Goal: Ask a question

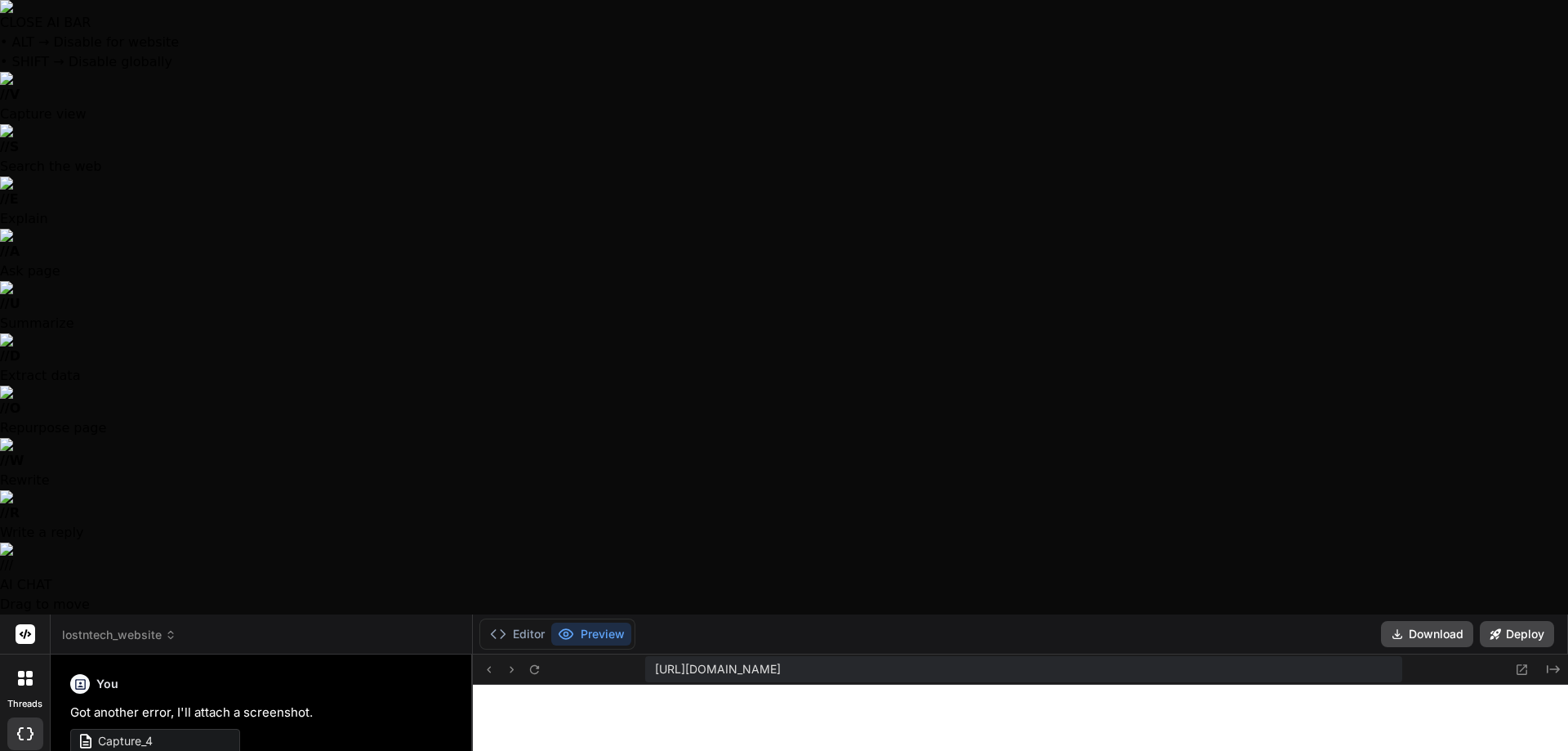
scroll to position [4857, 0]
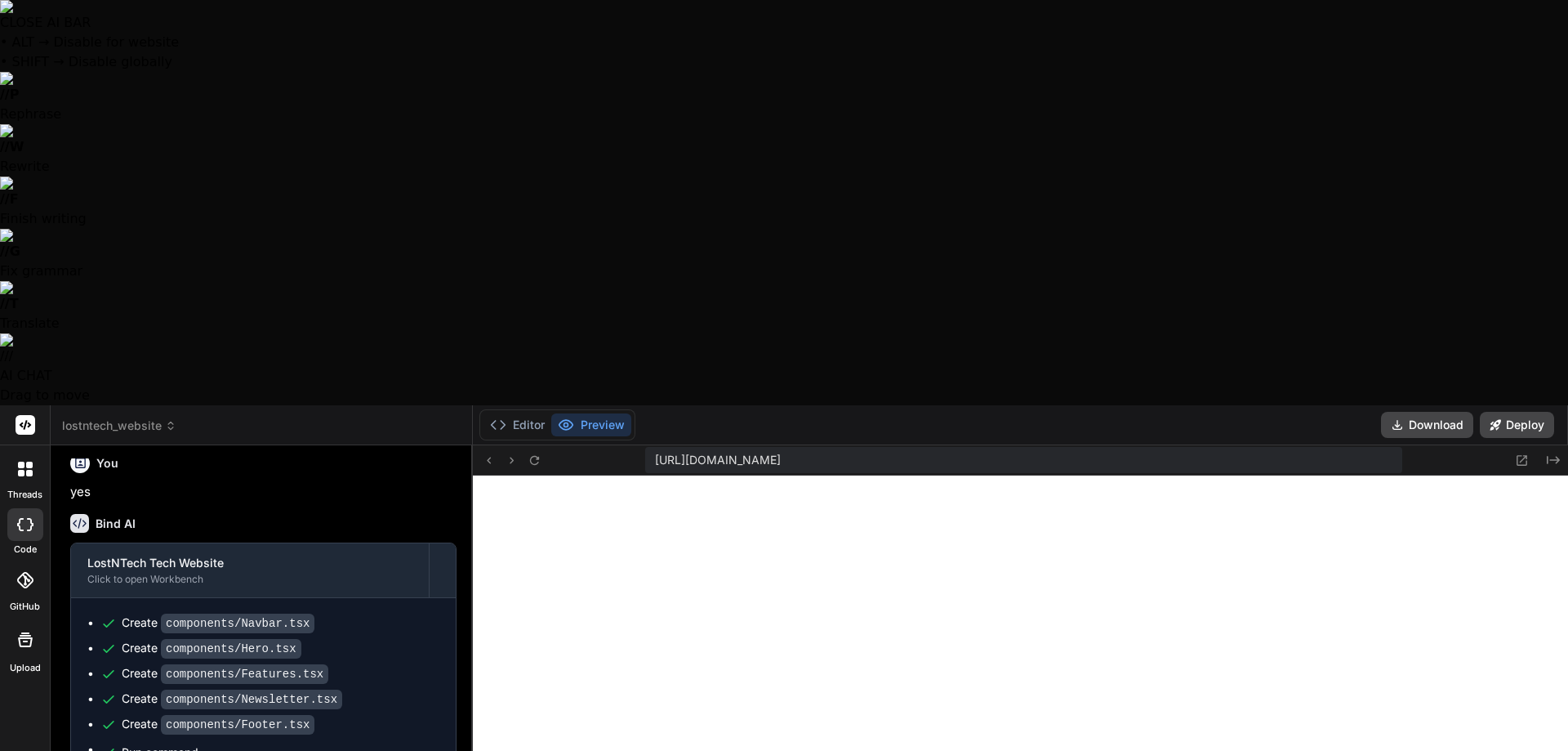
type textarea "t"
type textarea "x"
type textarea "th"
type textarea "x"
type textarea "thw"
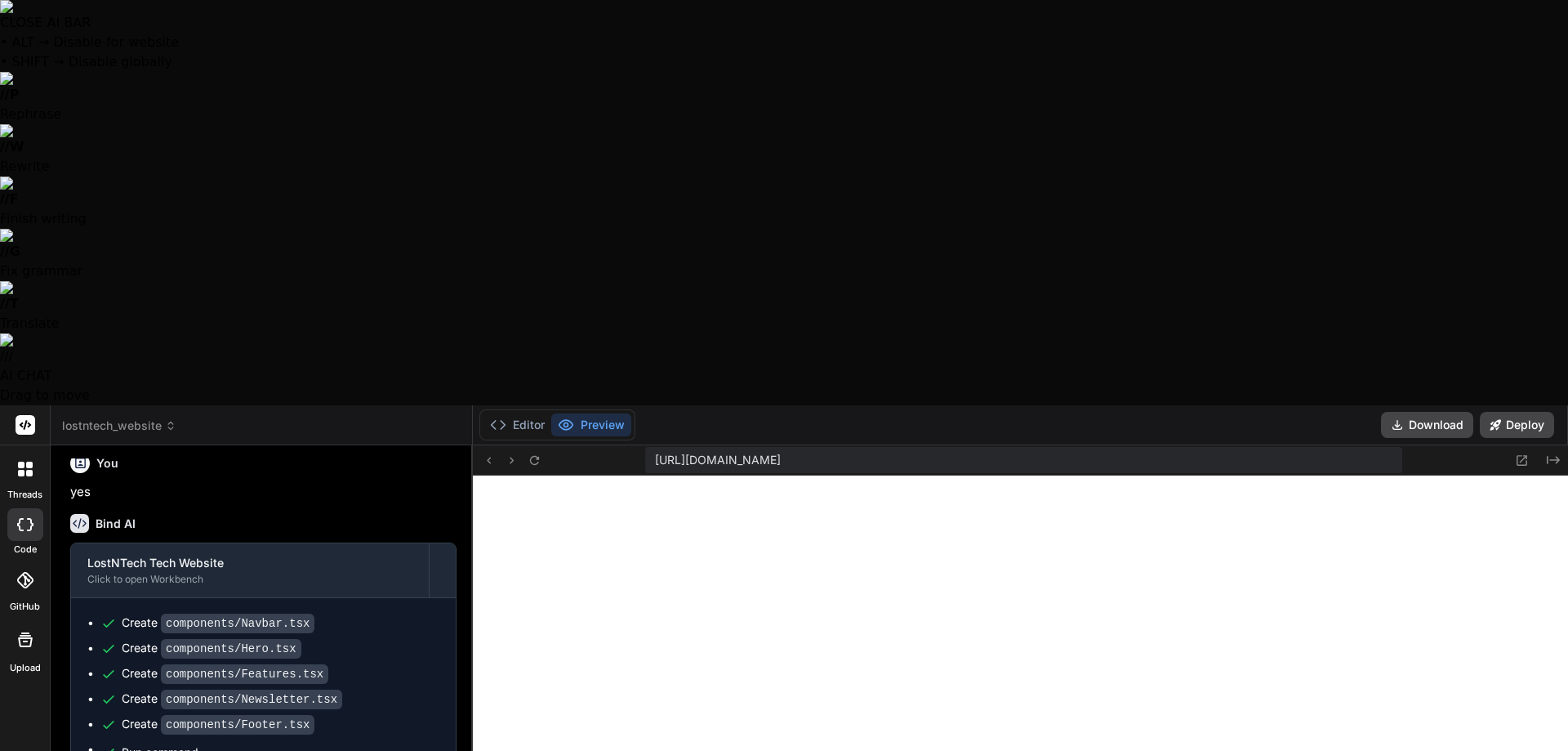
type textarea "x"
type textarea "th"
type textarea "x"
type textarea "the"
type textarea "x"
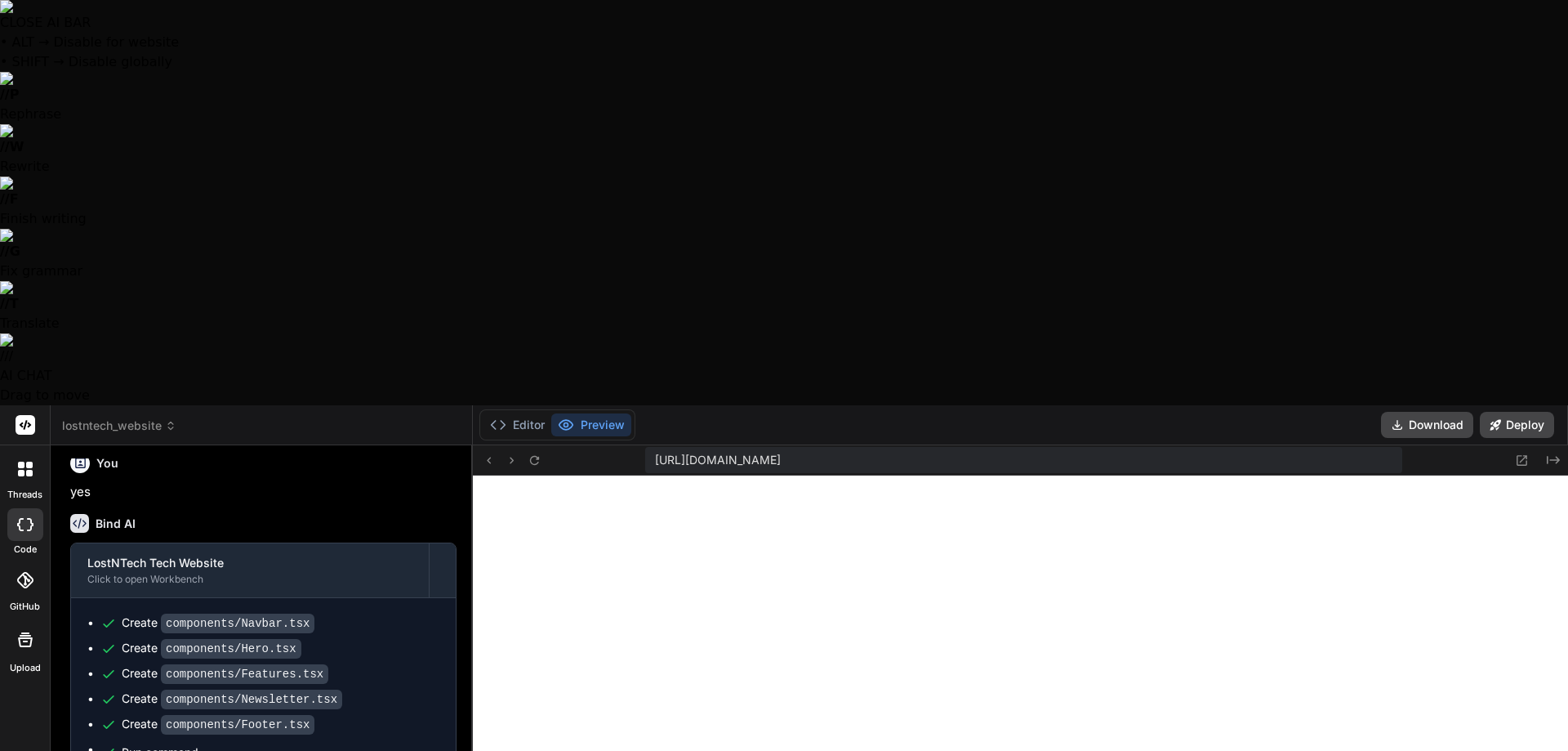
type textarea "the"
type textarea "x"
type textarea "the p"
type textarea "x"
type textarea "the pr"
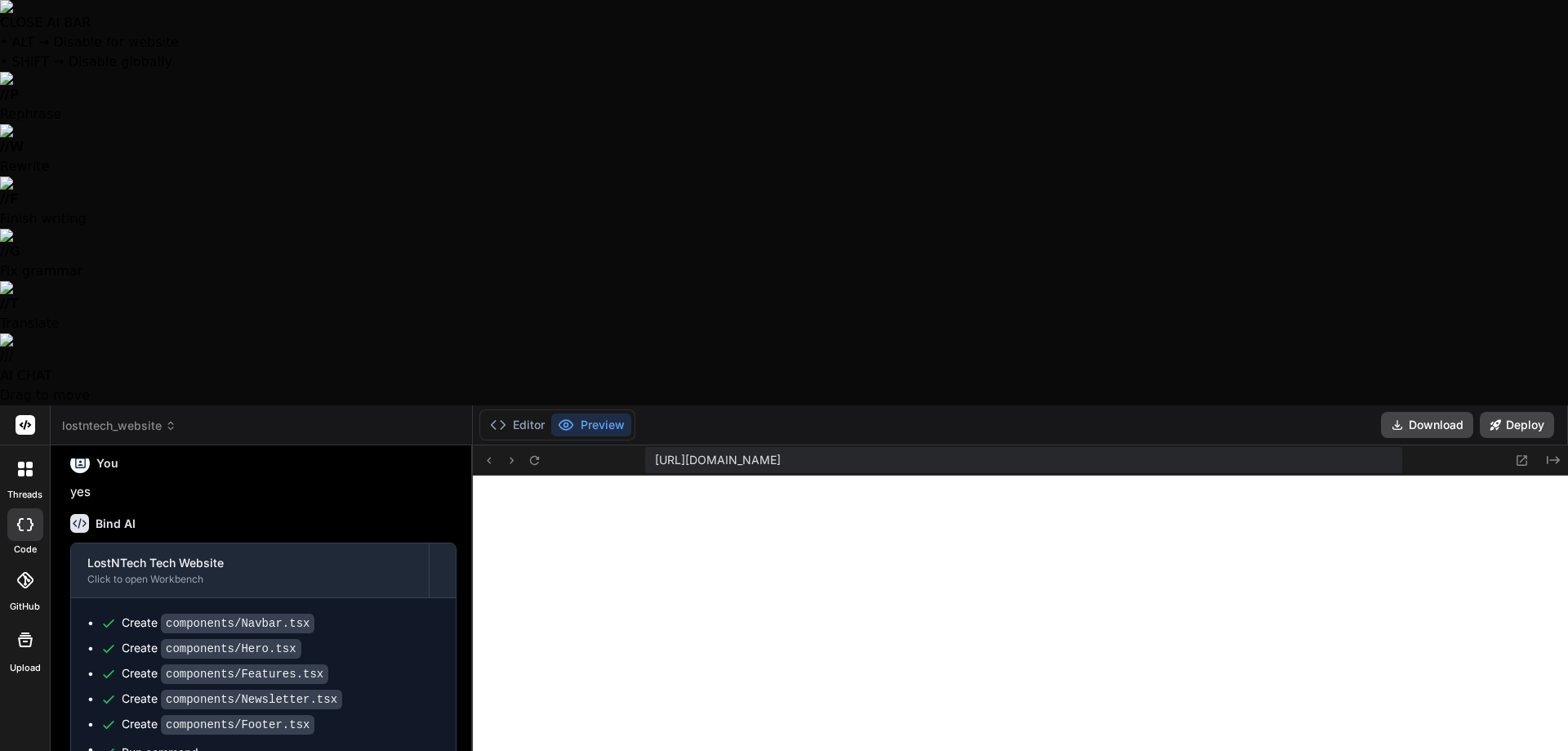
type textarea "x"
type textarea "the pre"
type textarea "x"
type textarea "the prec"
type textarea "x"
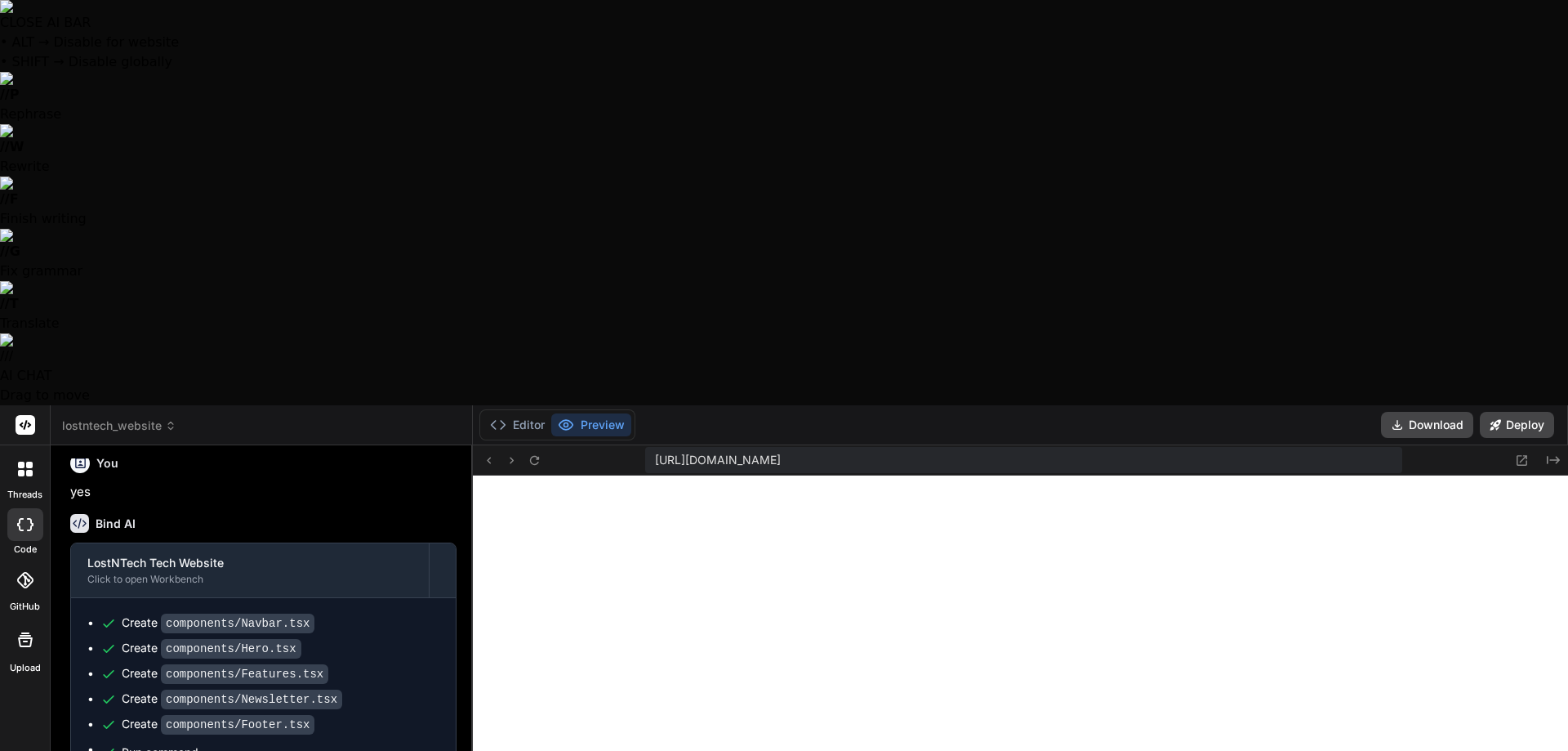
type textarea "the preci"
type textarea "x"
type textarea "the prec"
type textarea "x"
type textarea "the pre"
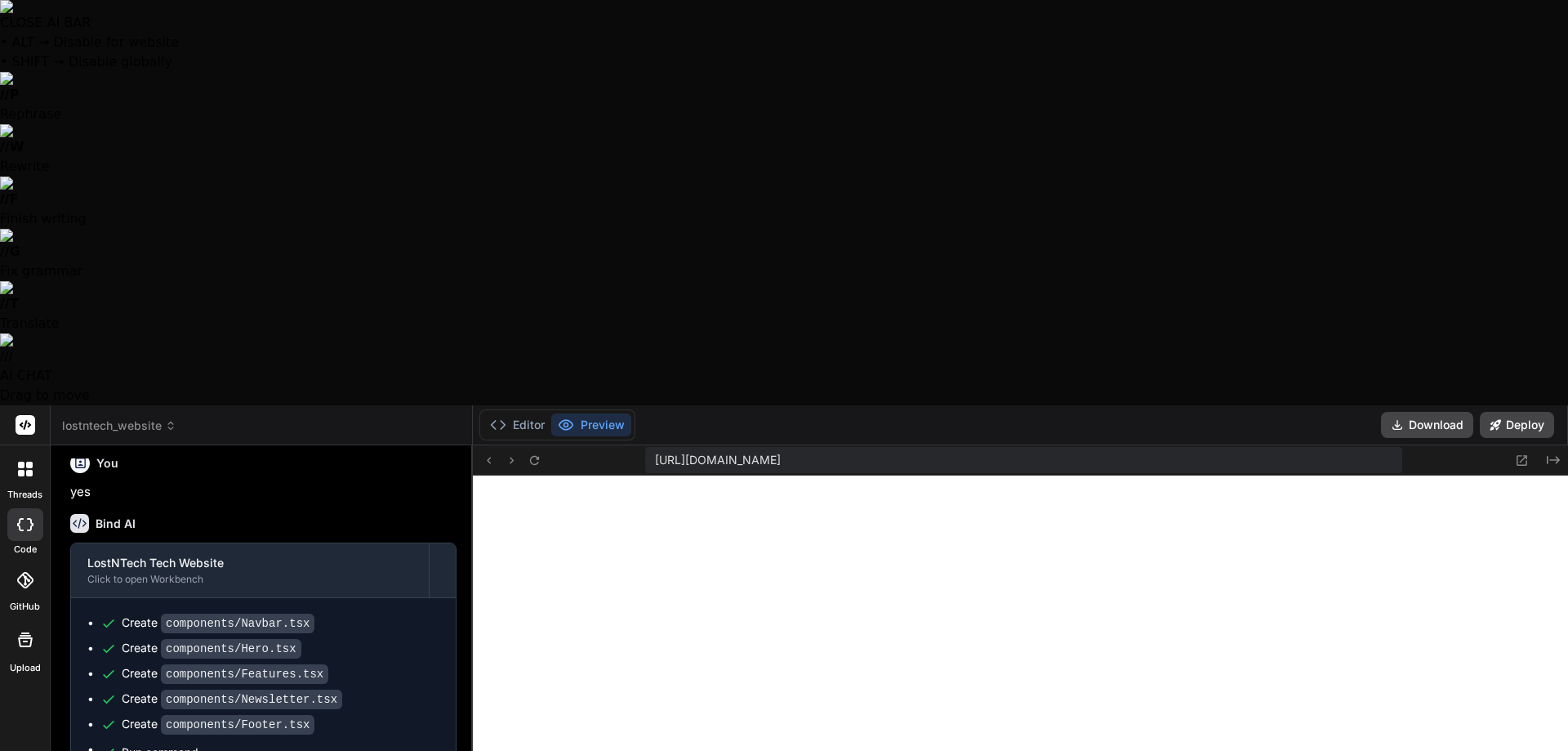
type textarea "x"
type textarea "the prev"
type textarea "x"
type textarea "the previ"
type textarea "x"
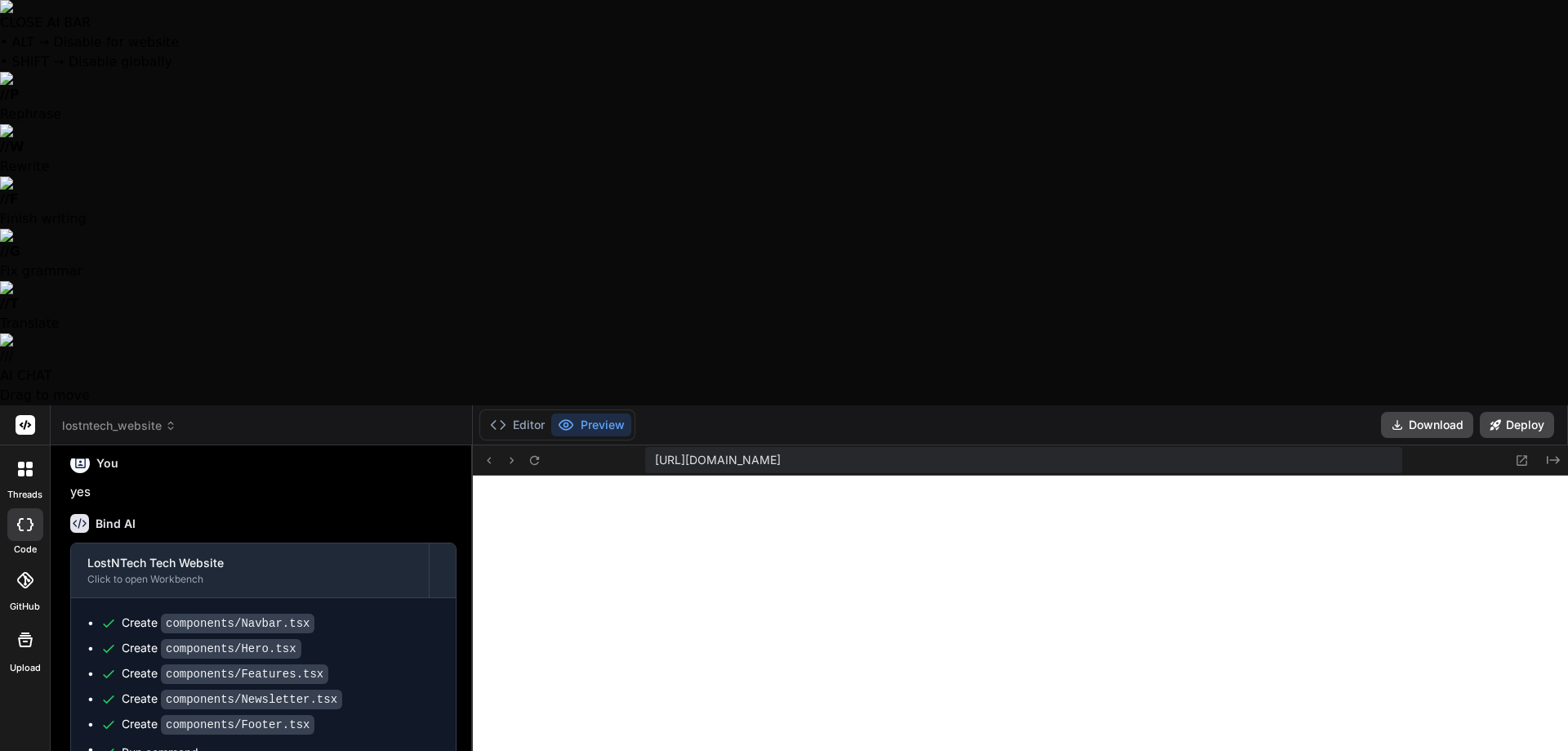
type textarea "the previe"
type textarea "x"
type textarea "the preview"
type textarea "x"
type textarea "the preview"
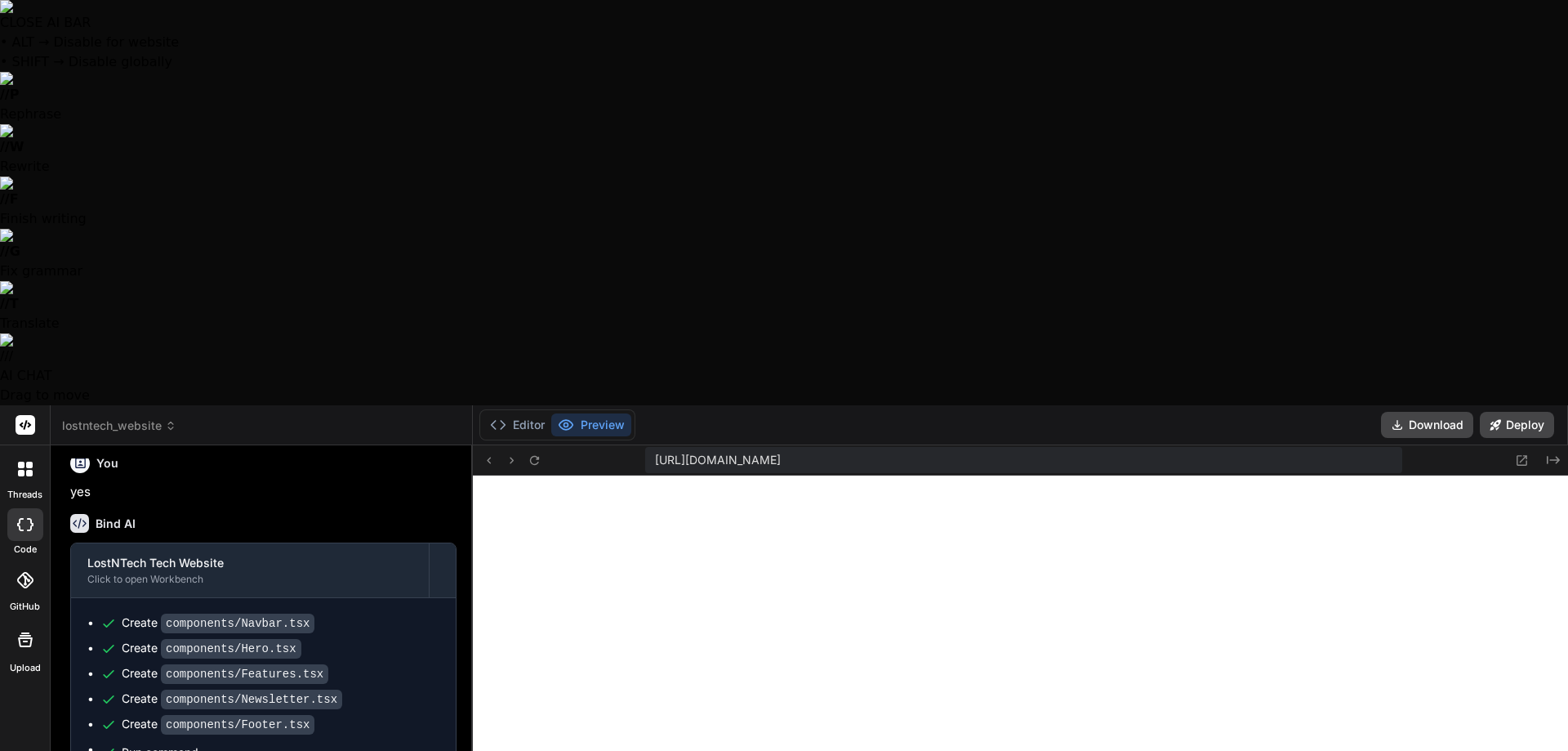
type textarea "x"
type textarea "the preview i"
type textarea "x"
type textarea "the preview is"
type textarea "x"
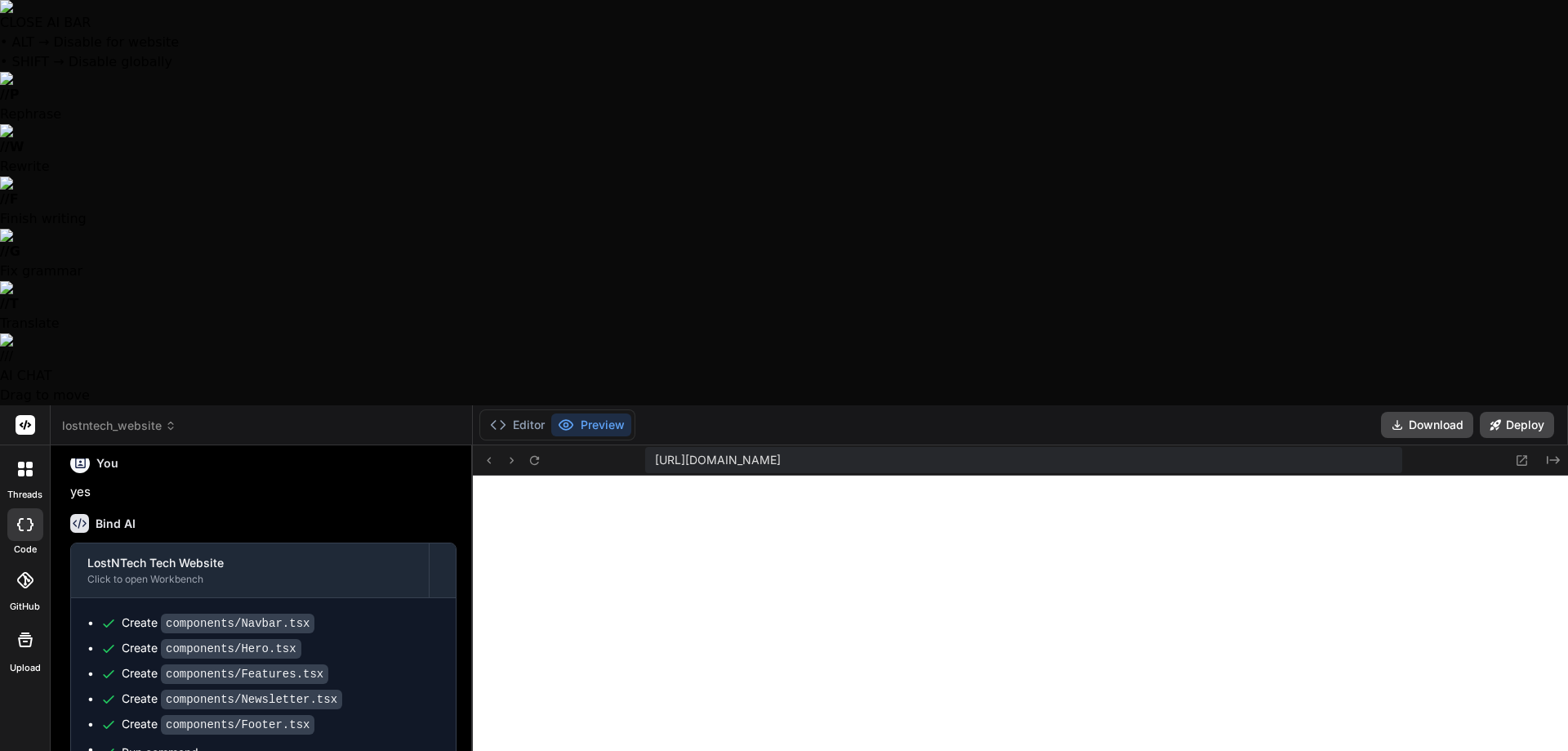
type textarea "the preview is"
type textarea "x"
type textarea "the preview is j"
type textarea "x"
type textarea "the preview is ju"
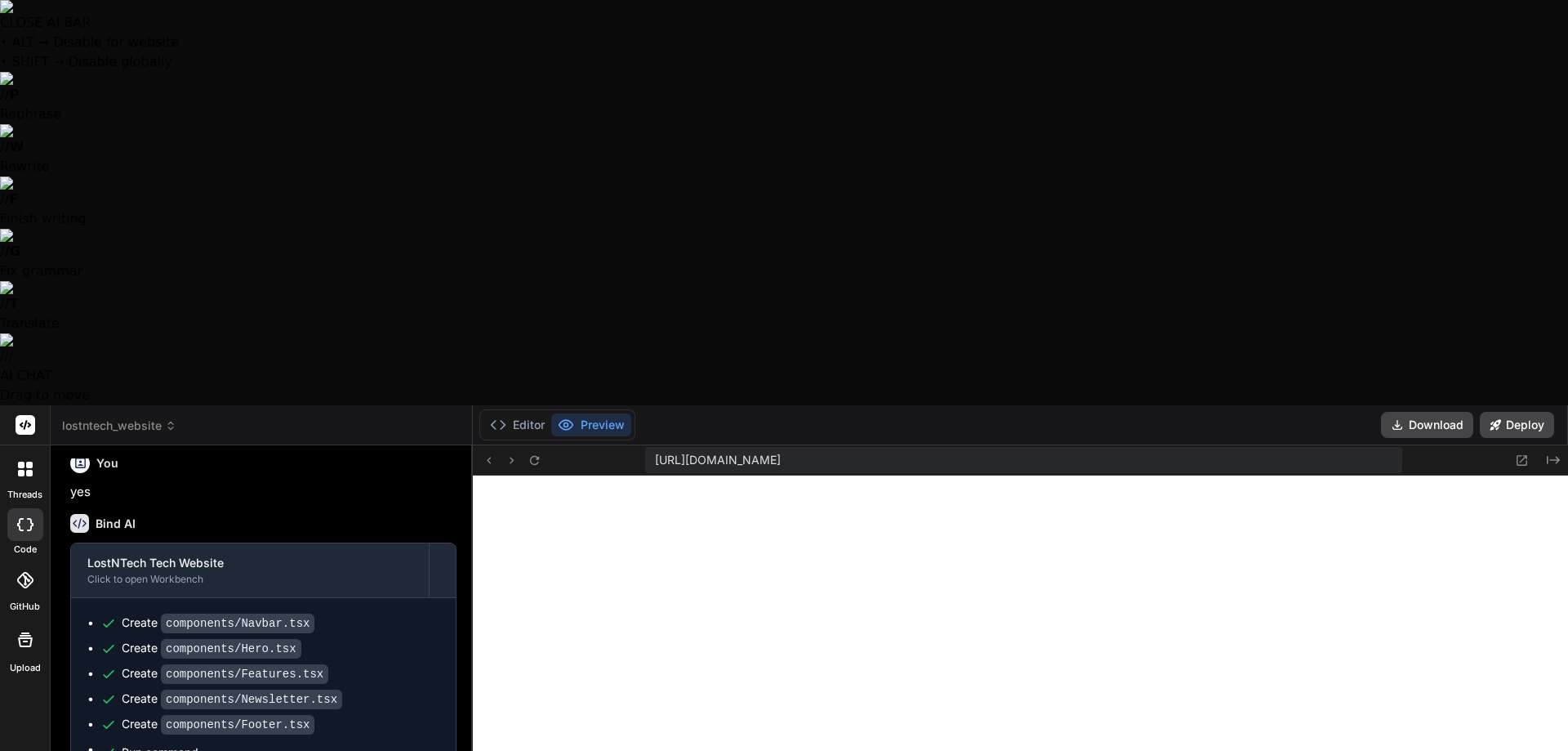
type textarea "x"
type textarea "the preview is jus"
type textarea "x"
type textarea "the preview is just"
type textarea "x"
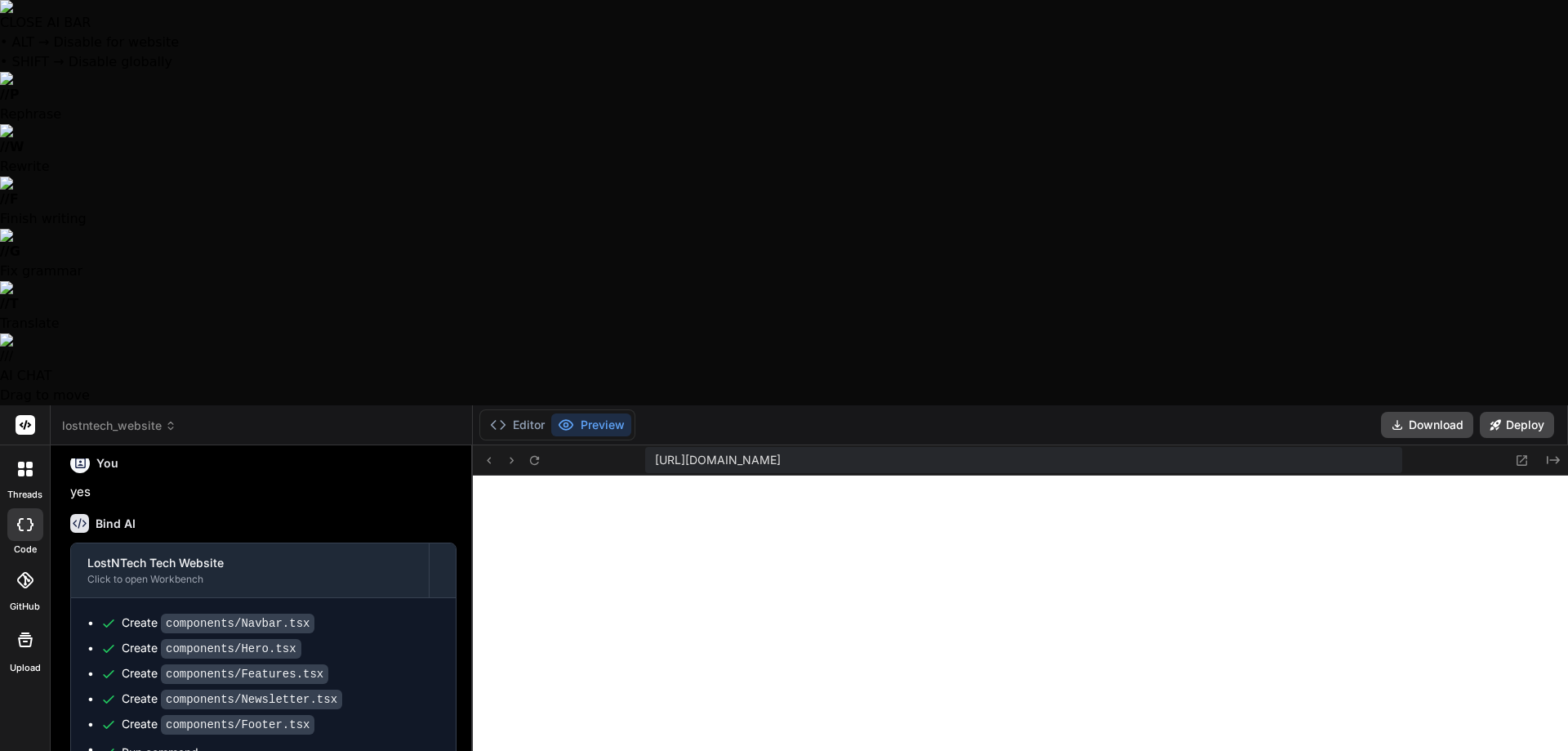
type textarea "the preview is just"
type textarea "x"
type textarea "the preview is just s"
type textarea "x"
type textarea "the preview is just sh"
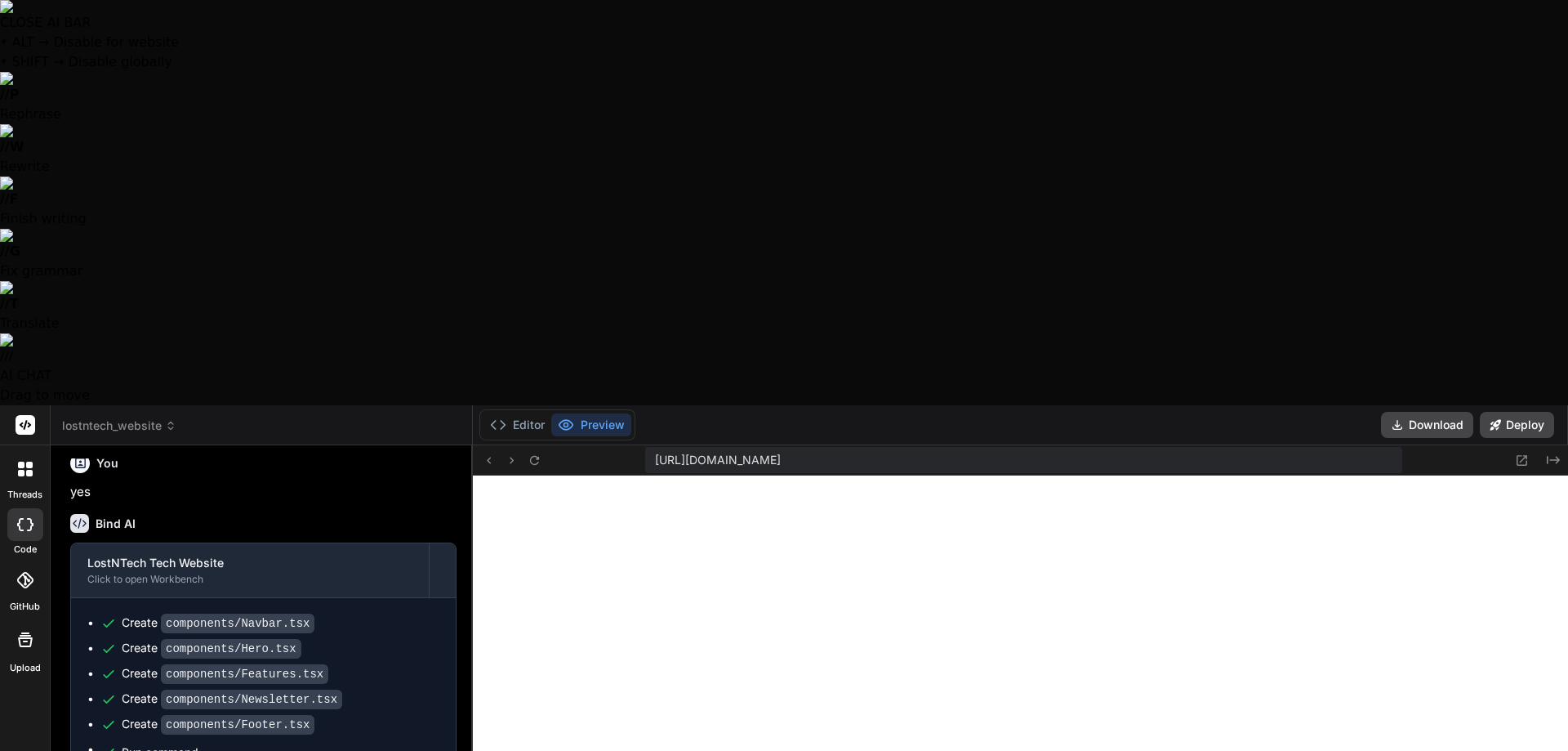
type textarea "x"
type textarea "the preview is just sho"
type textarea "x"
type textarea "the preview is just show"
type textarea "x"
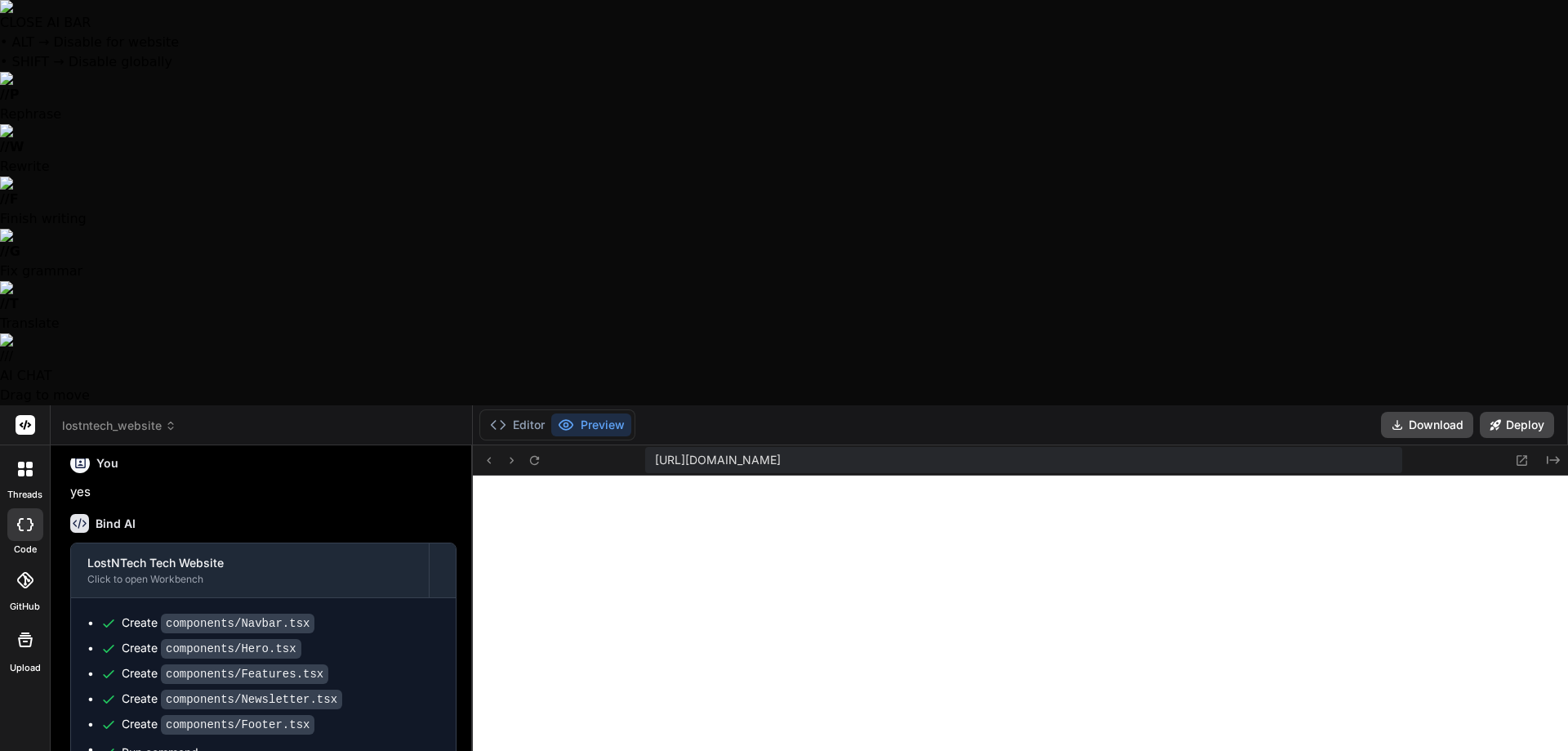
type textarea "the preview is just showi"
type textarea "x"
type textarea "the preview is just showin"
type textarea "x"
type textarea "the preview is just showing"
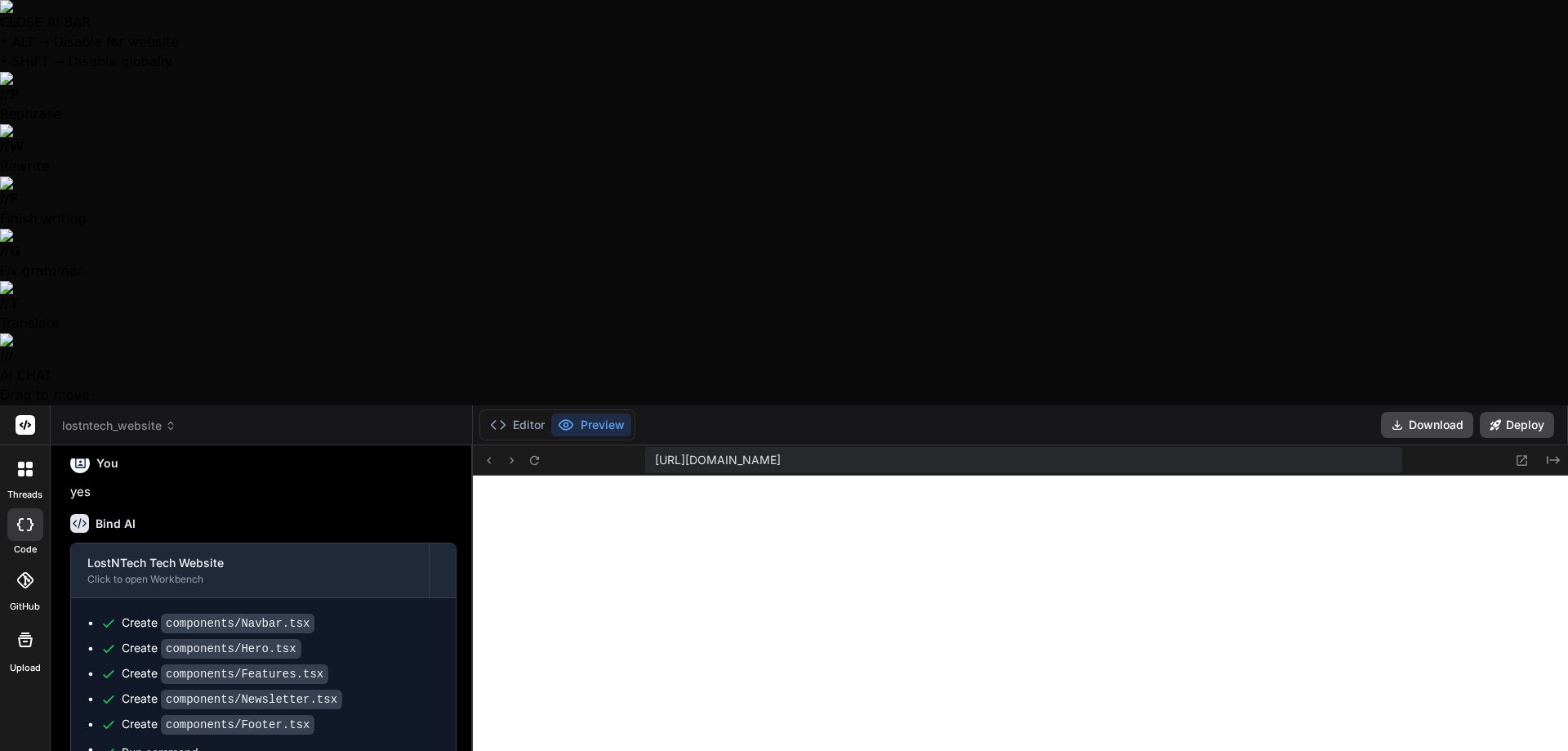
type textarea "x"
type textarea "the preview is just showing"
type textarea "x"
type textarea "the preview is just showing a"
type textarea "x"
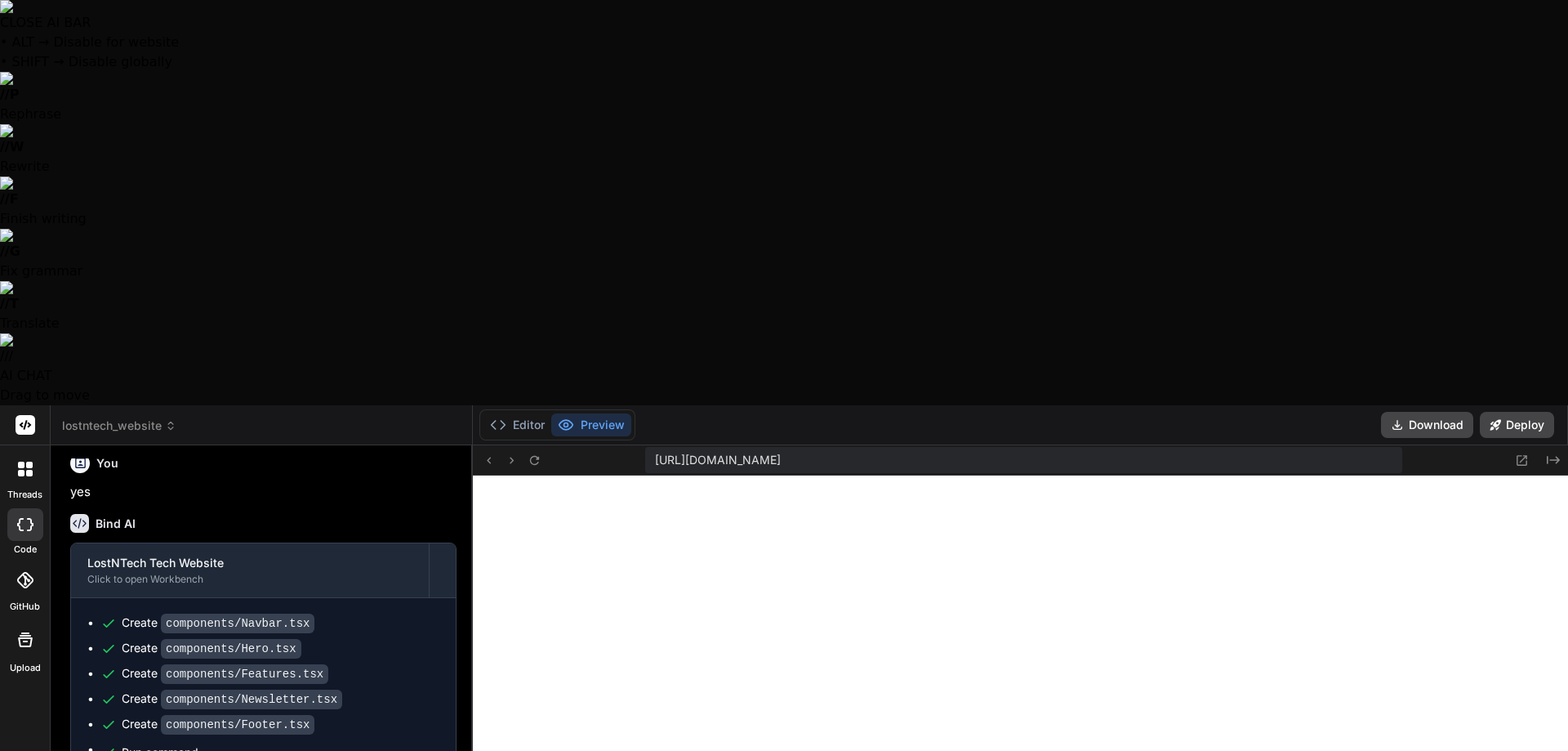
type textarea "the preview is just showing an"
type textarea "x"
type textarea "the preview is just showing an"
type textarea "x"
type textarea "the preview is just showing an I"
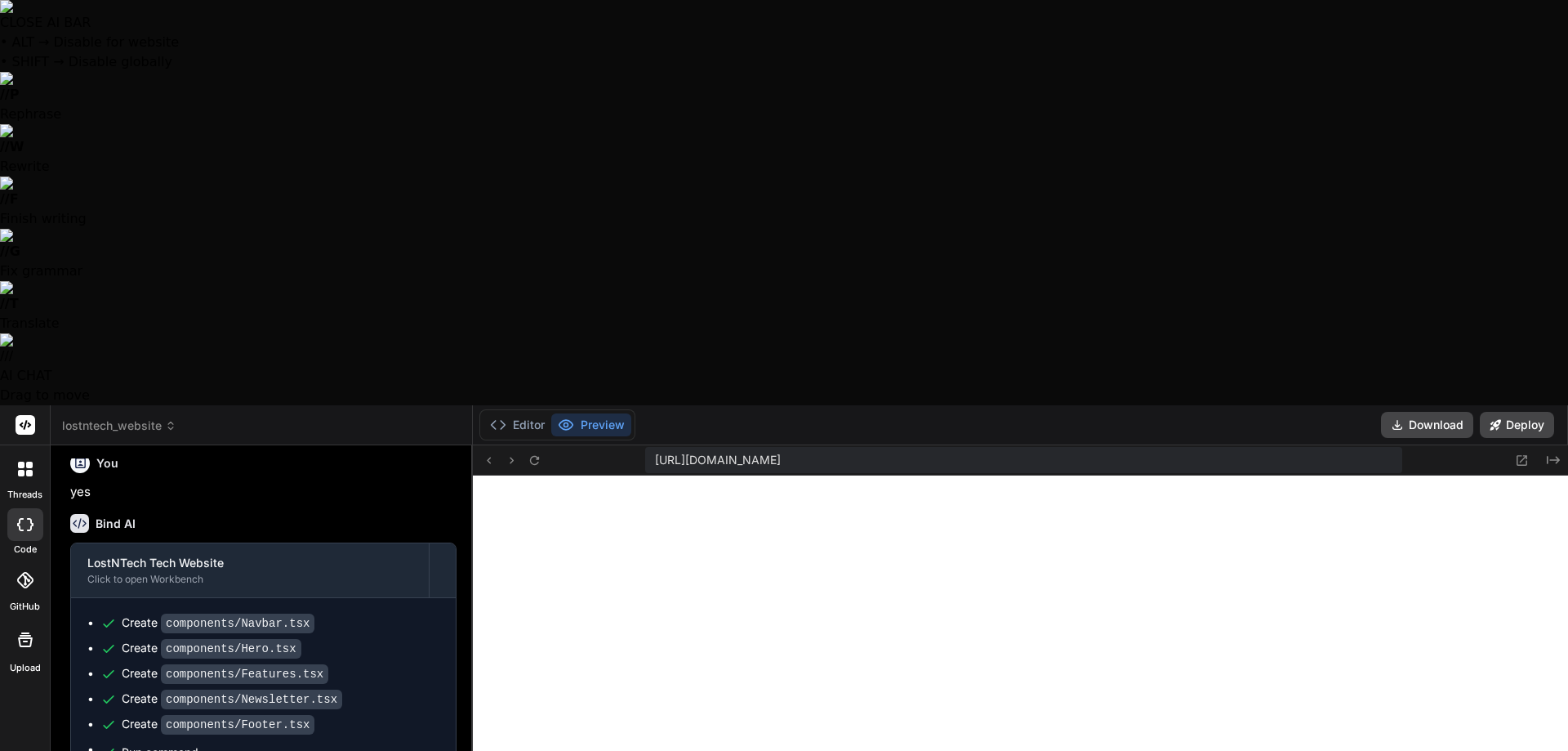
type textarea "x"
type textarea "the preview is just showing an In"
type textarea "x"
type textarea "the preview is just showing an Ind"
type textarea "x"
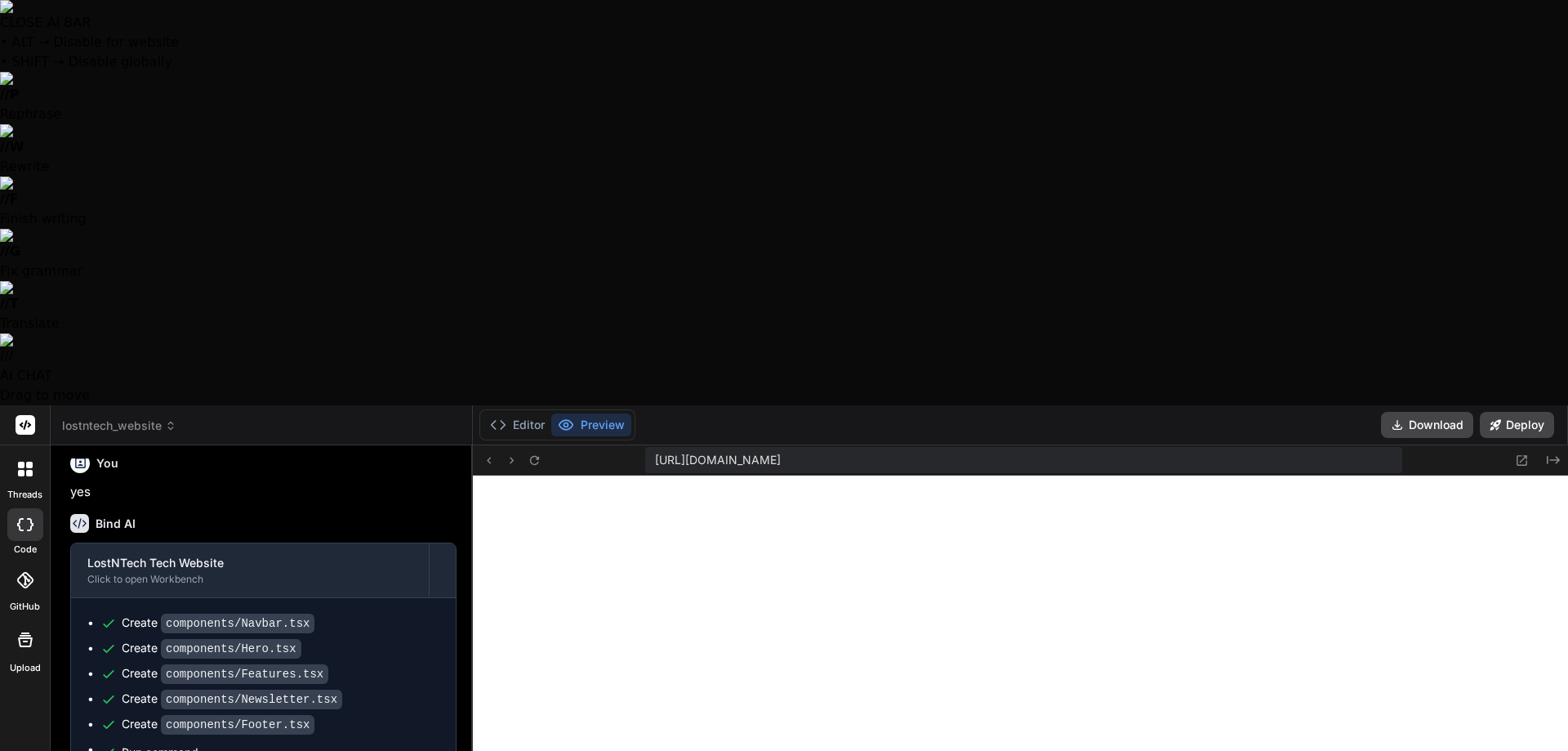
type textarea "the preview is just showing an Inde"
type textarea "x"
type textarea "the preview is just showing an Index"
type textarea "x"
type textarea "the preview is just showing an Index"
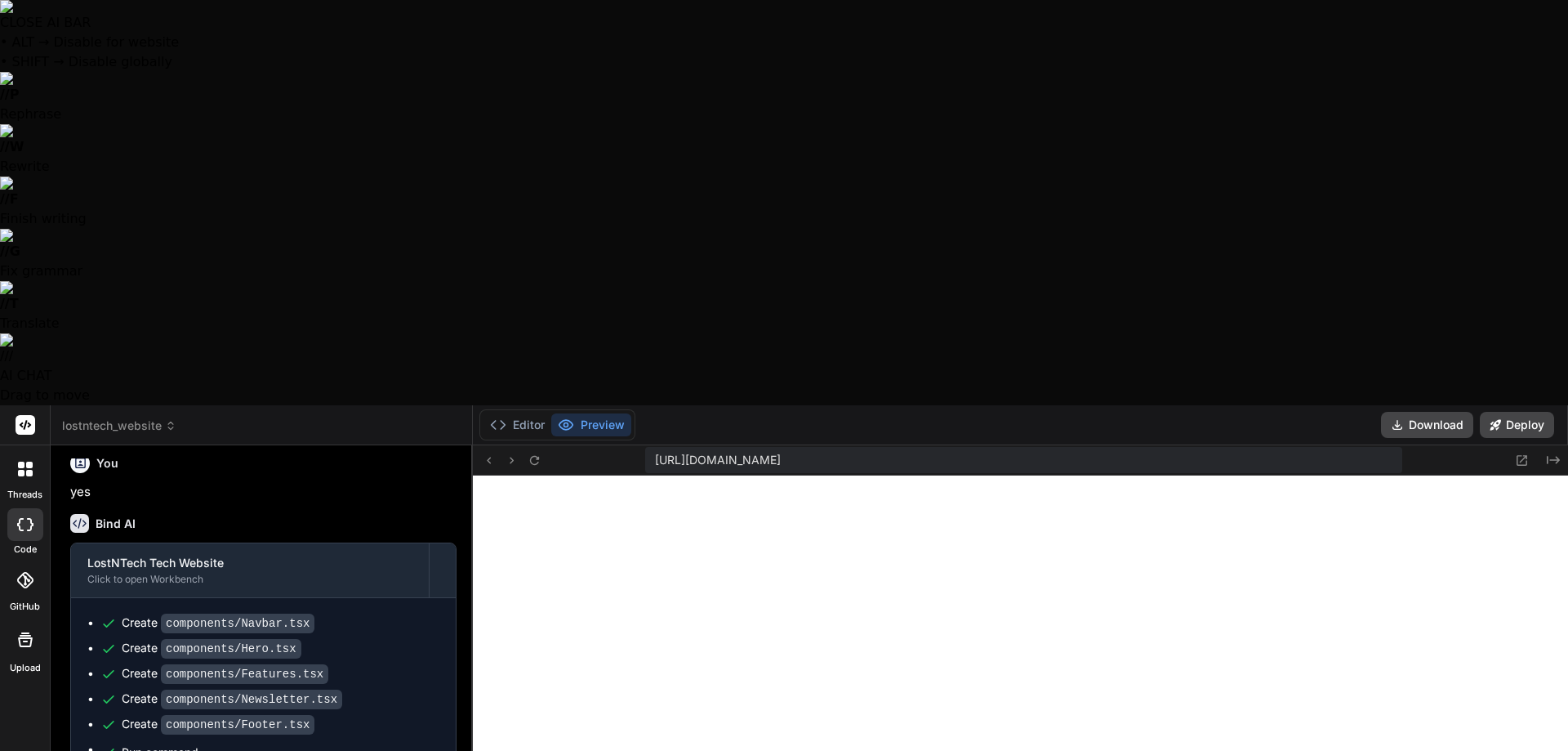
type textarea "x"
type textarea "the preview is just showing an Index p"
type textarea "x"
type textarea "the preview is just showing an Index pa"
type textarea "x"
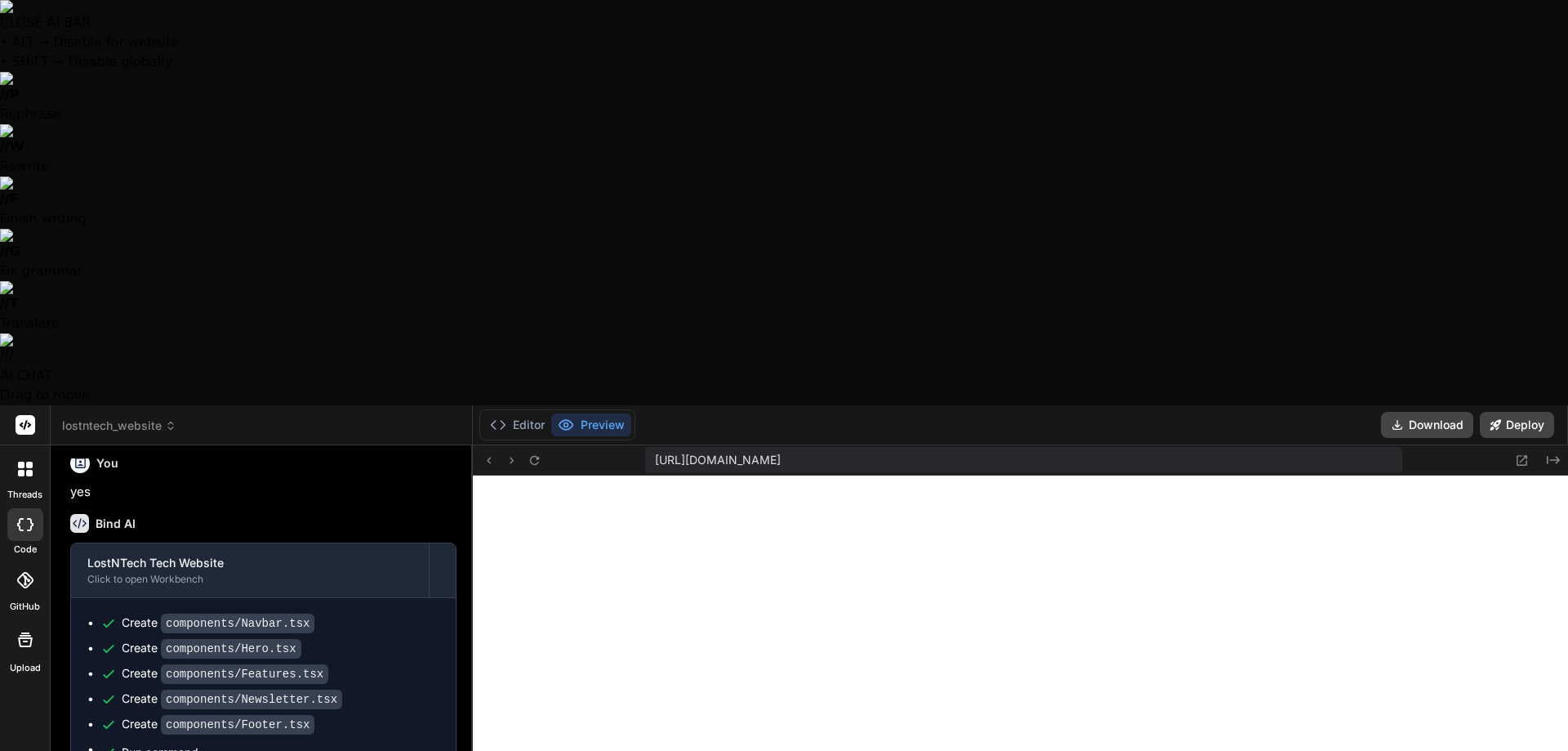
type textarea "the preview is just showing an Index pag"
type textarea "x"
type textarea "the preview is just showing an Index page"
type textarea "x"
type textarea "the preview is just showing an Index page."
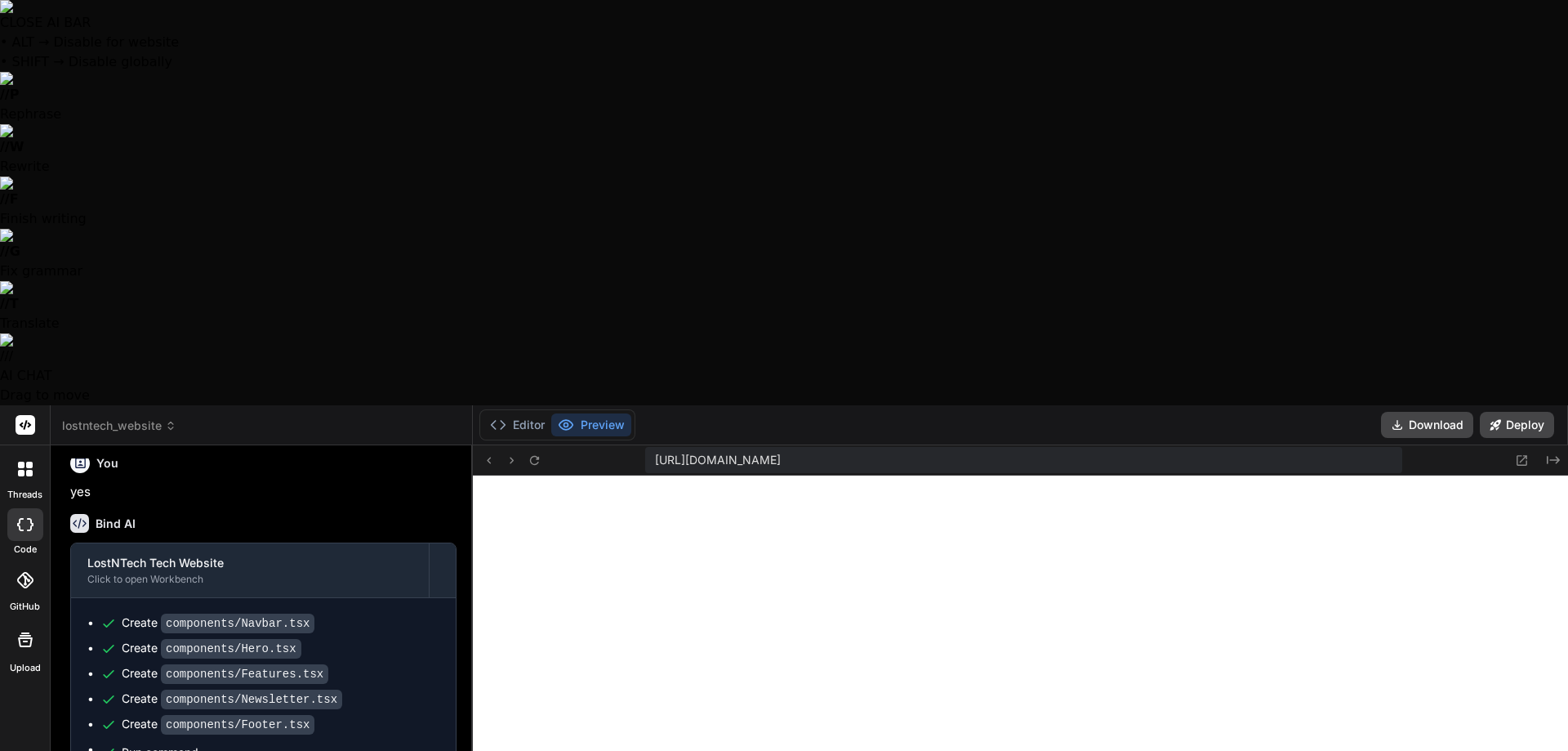
type textarea "x"
type textarea "the preview is just showing an Index page."
type textarea "x"
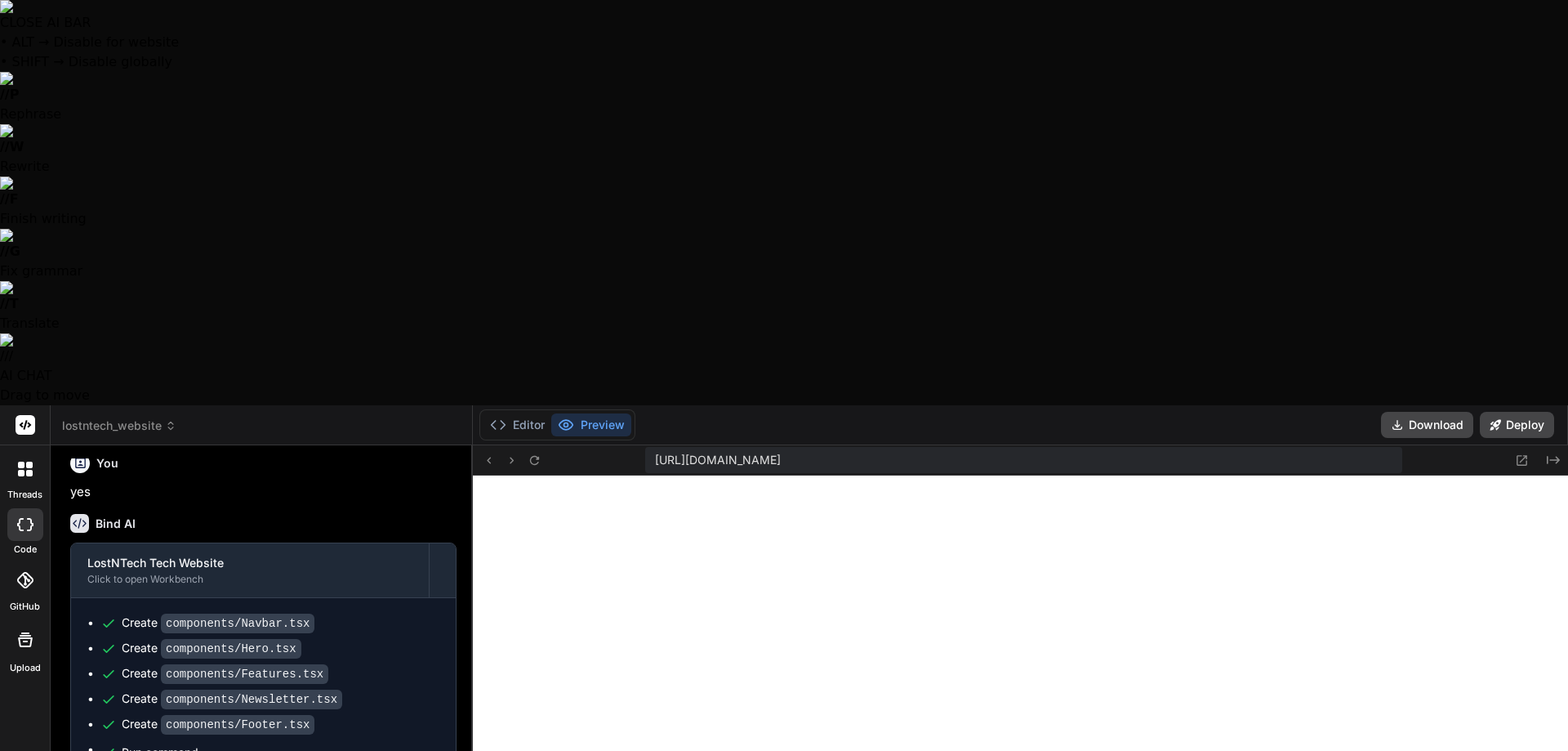
paste textarea "Index of / (drwxr-xr-x) [DATE] 21:05 app/ (drwxr-xr-x) [DATE] 21:05 components/…"
type textarea "the preview is just showing an Index page. Index of / (drwxr-xr-x) [DATE] 21:05…"
type textarea "x"
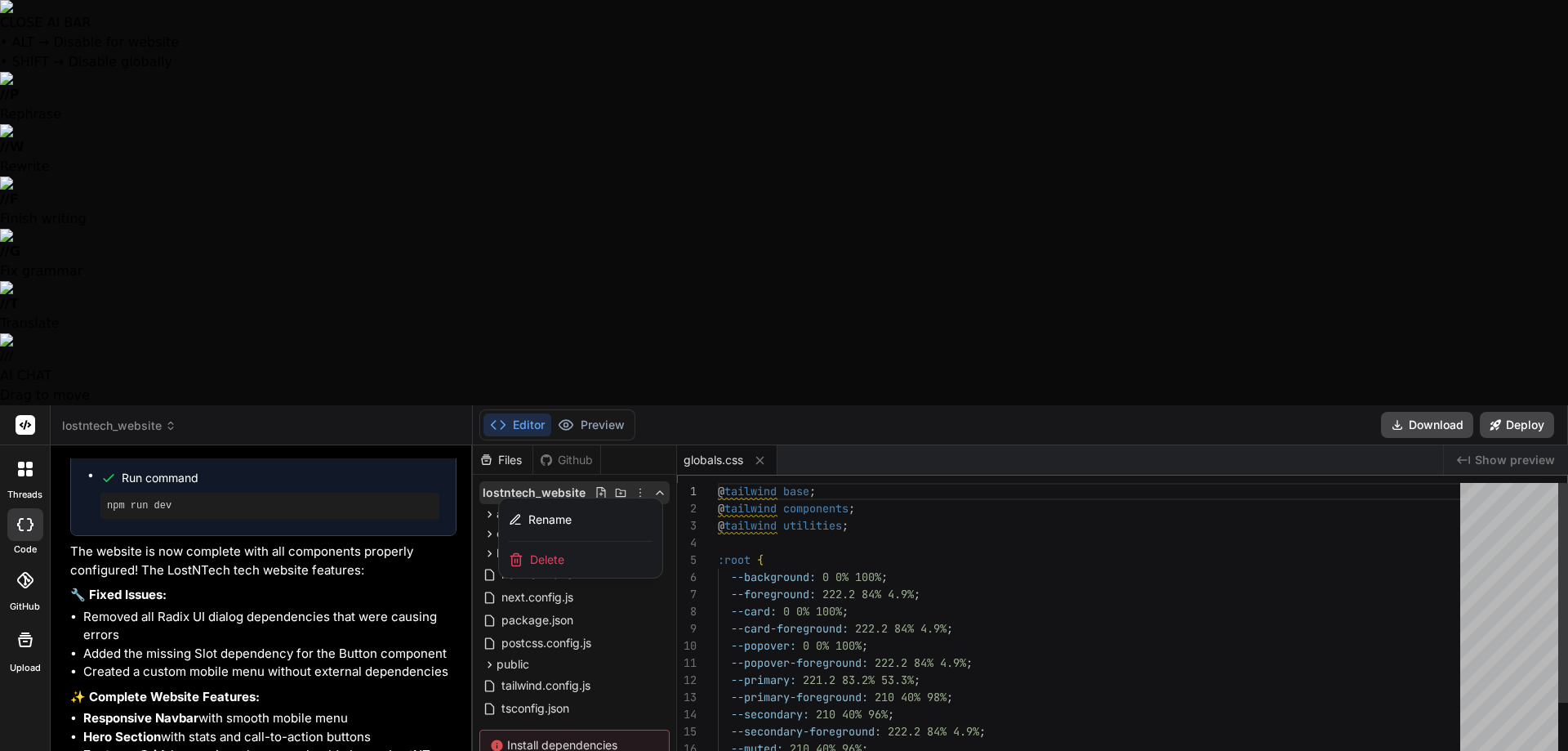
scroll to position [4889, 0]
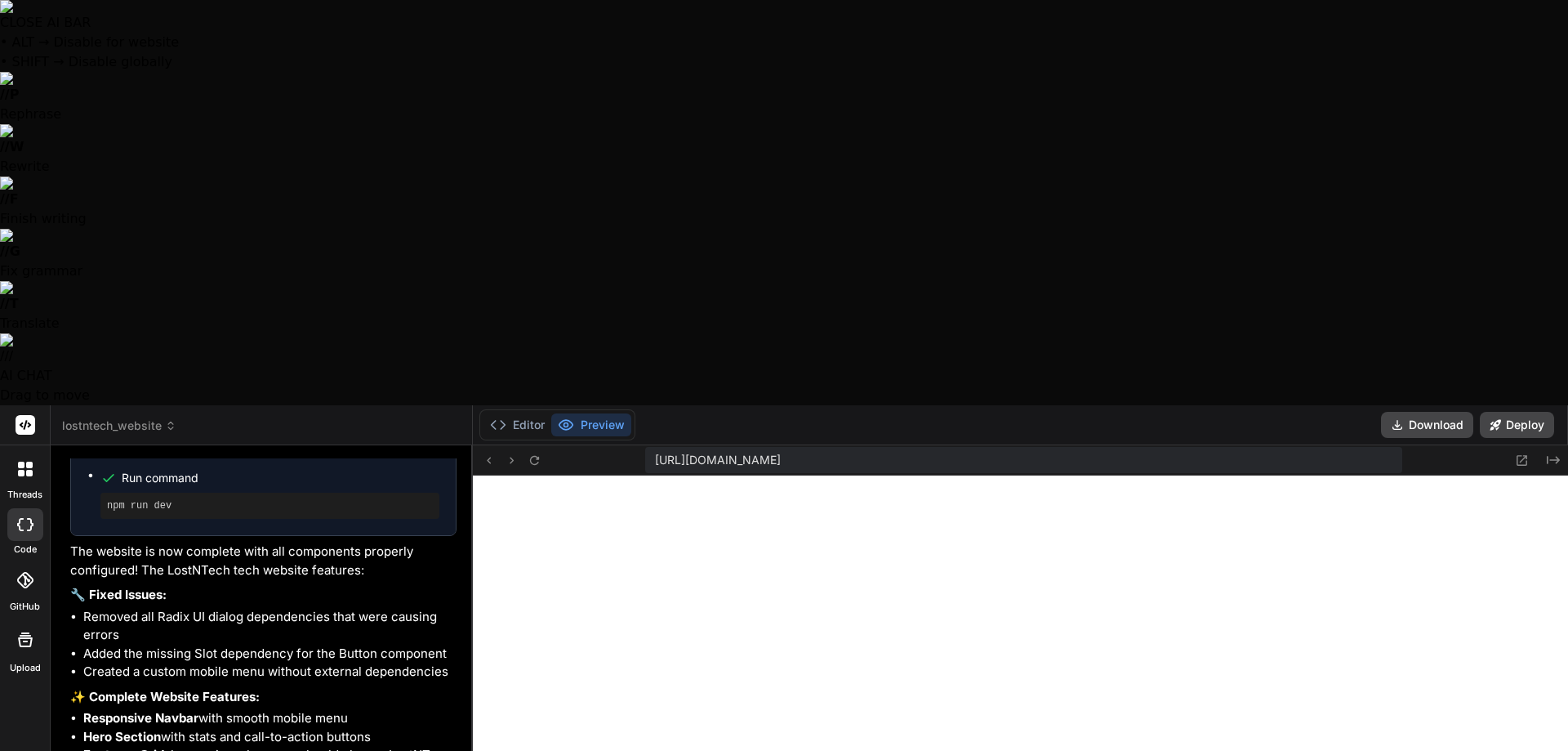
type textarea "x"
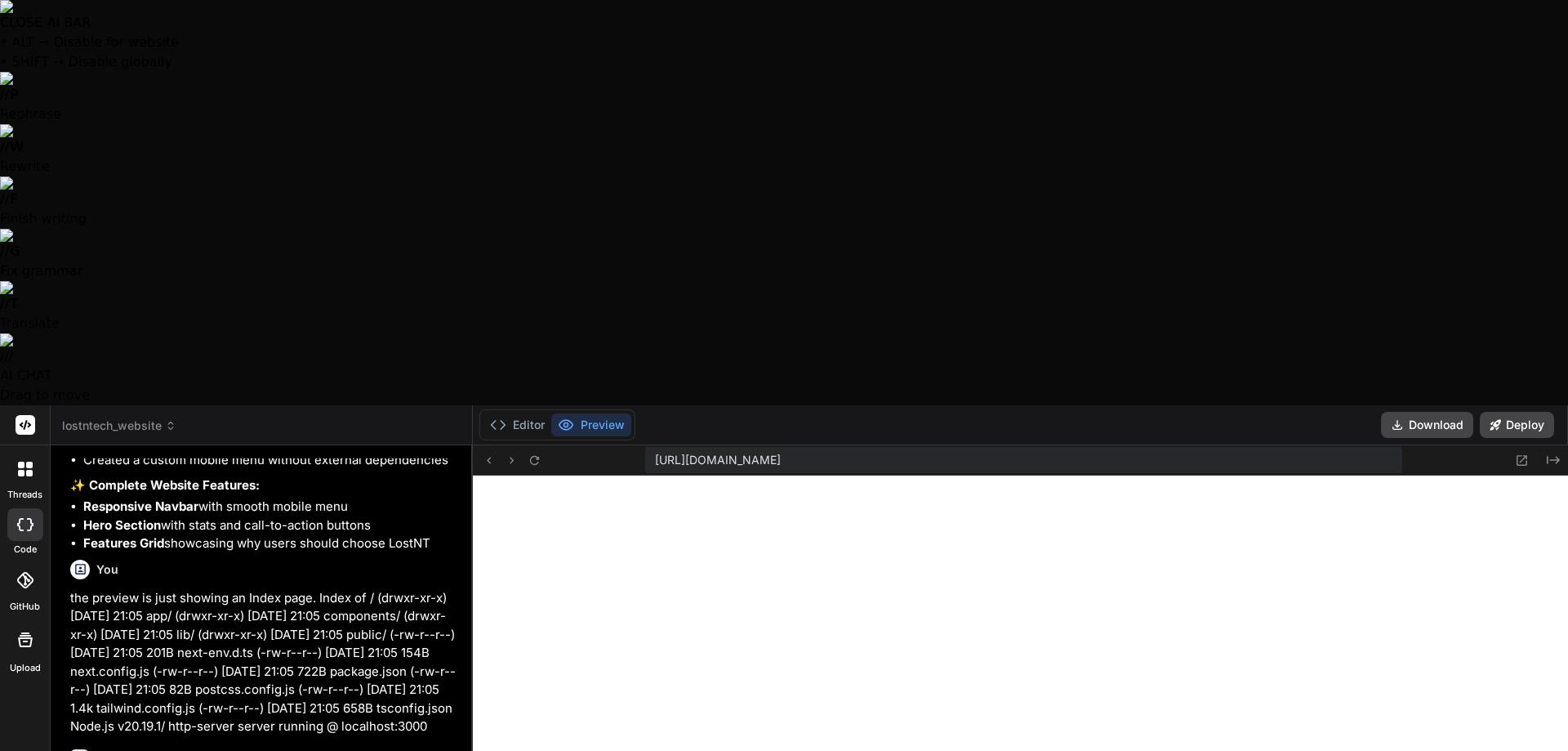
scroll to position [2482, 0]
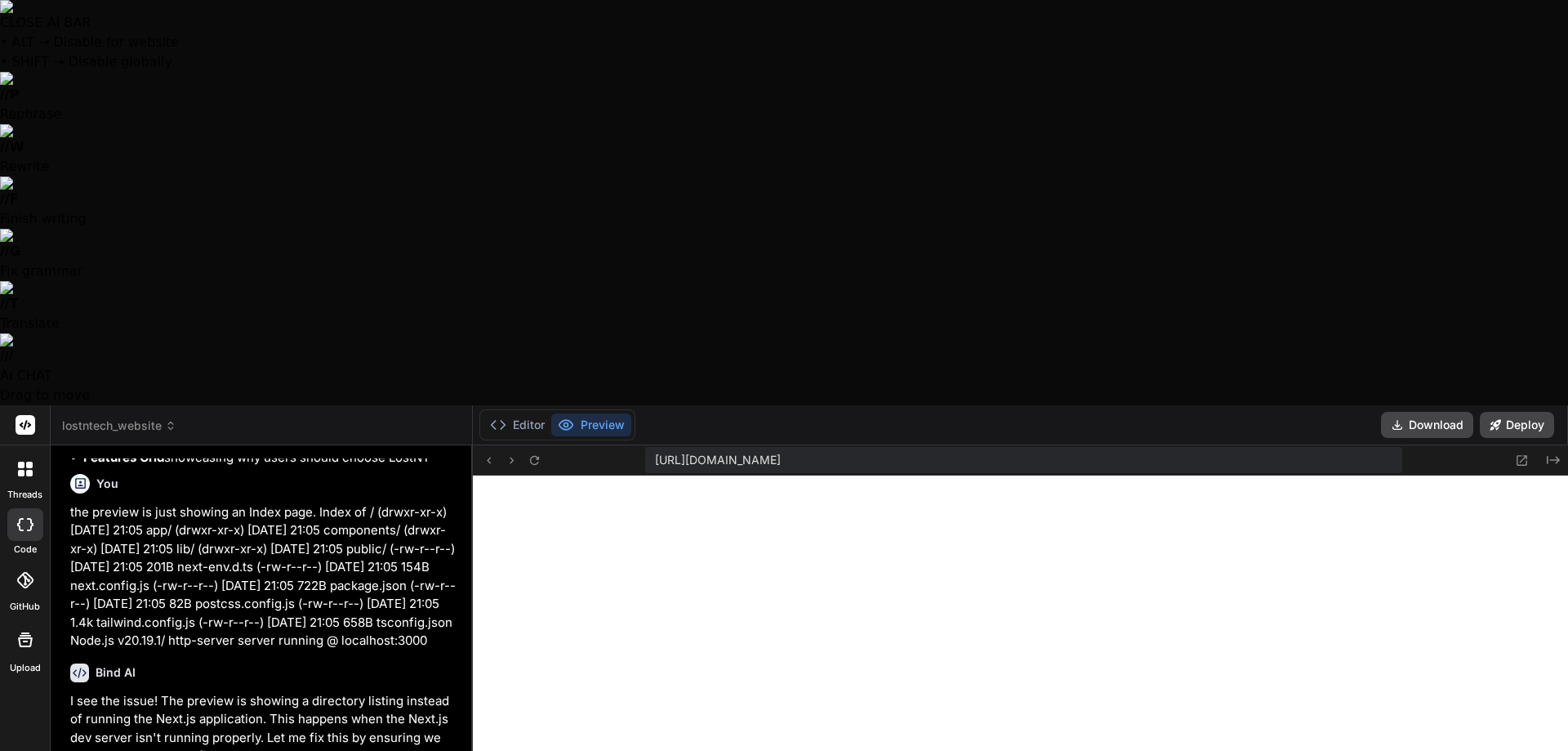
click at [528, 453] on icon at bounding box center [534, 460] width 14 height 14
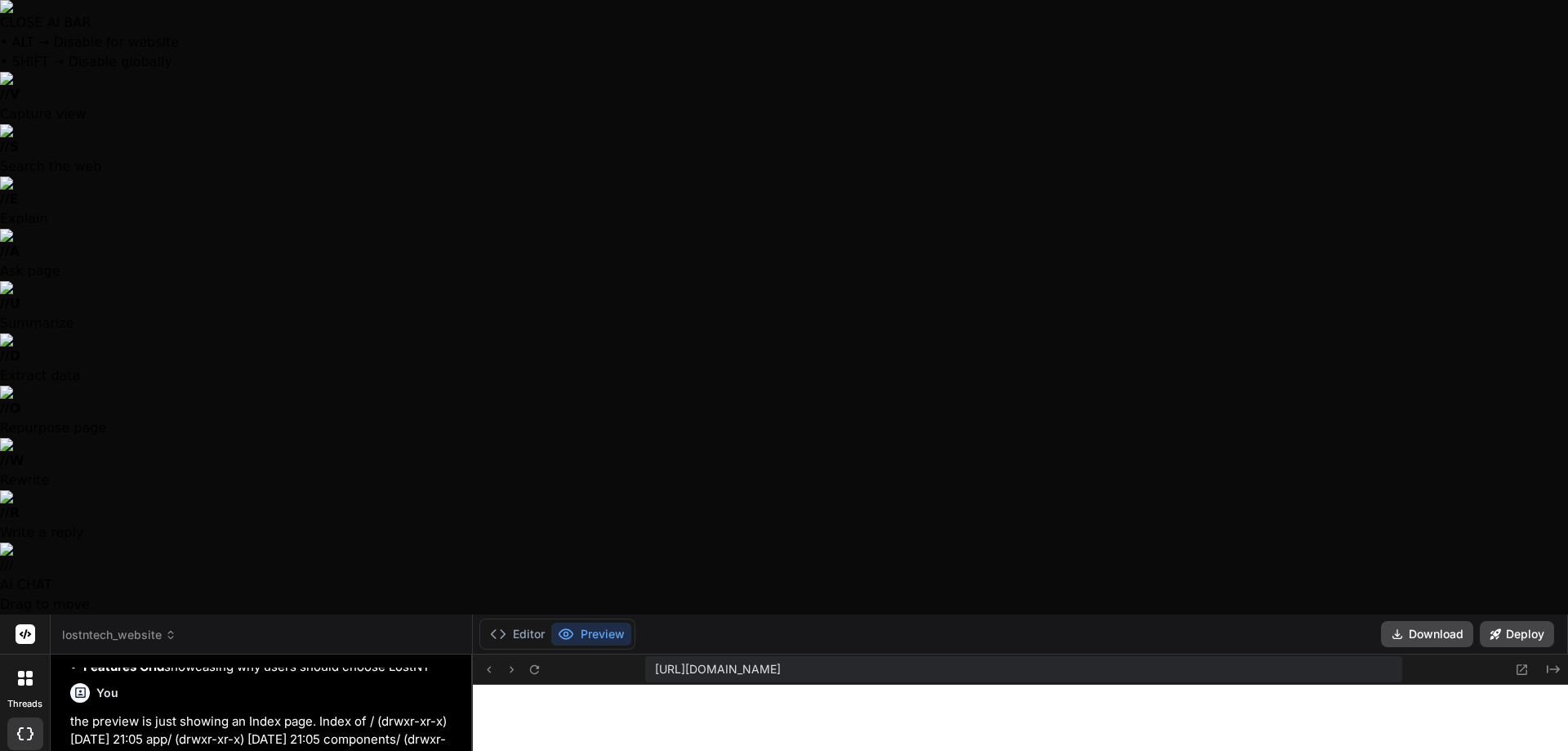
scroll to position [4920, 0]
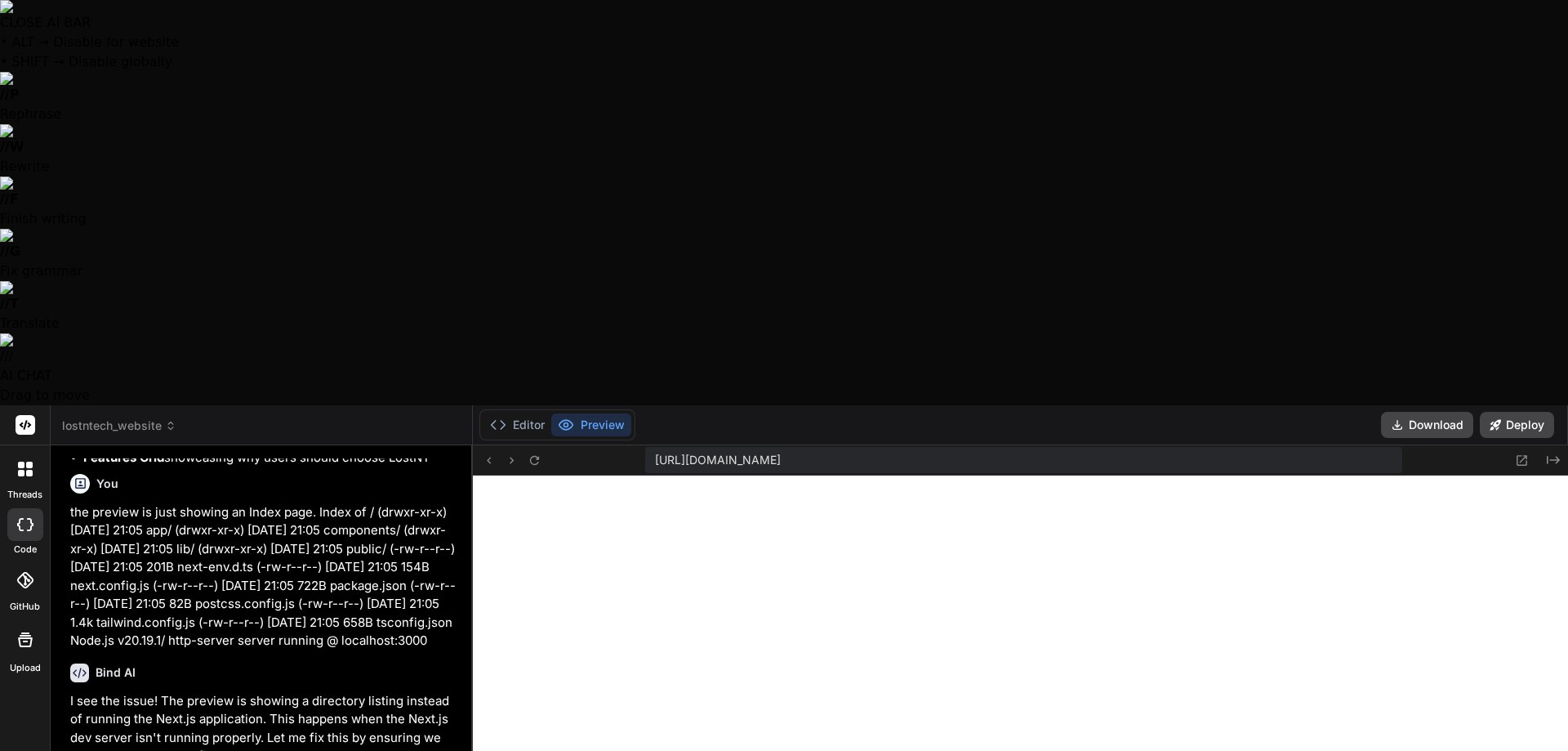
type textarea "S"
type textarea "x"
type textarea "St"
type textarea "x"
type textarea "Sti"
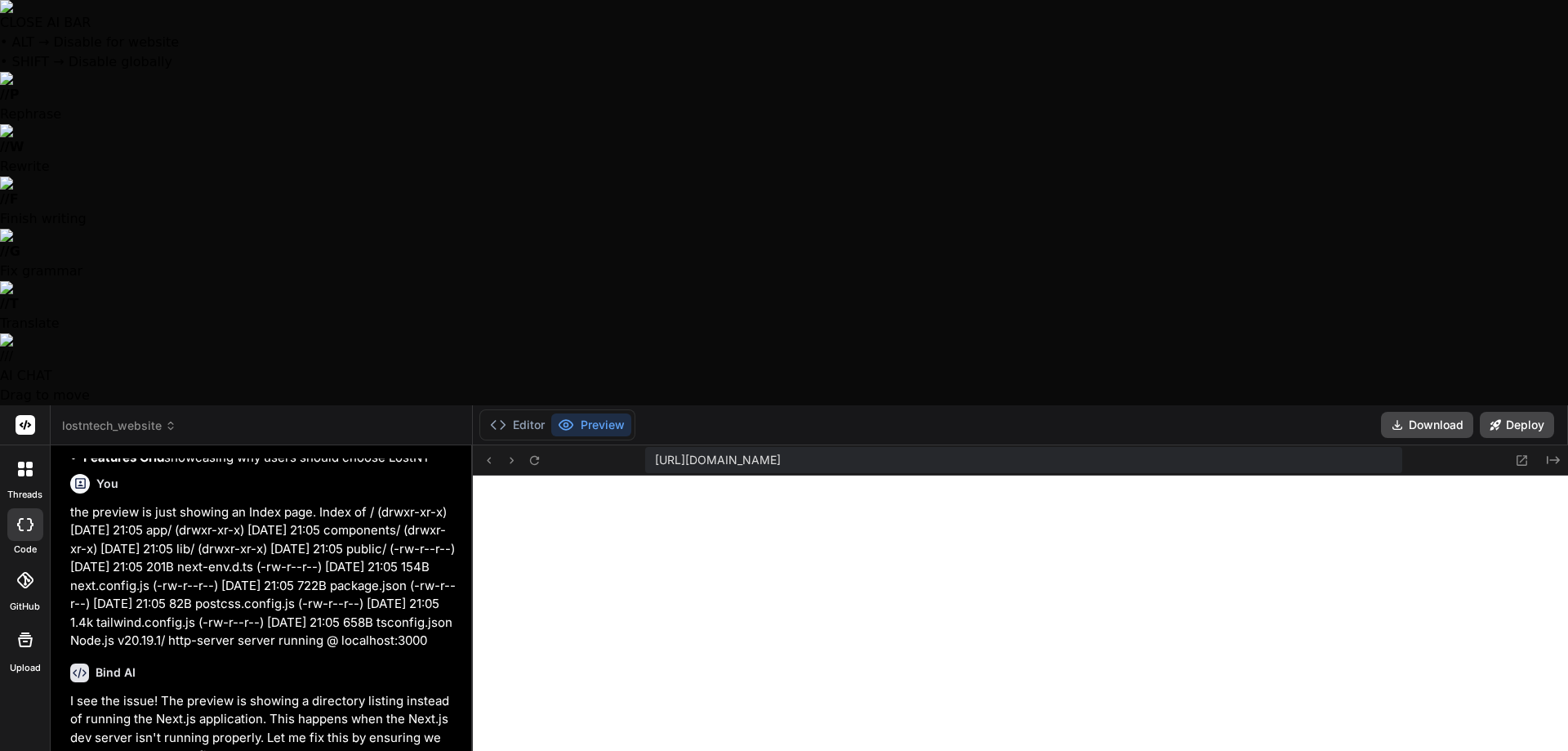
type textarea "x"
type textarea "Stil"
type textarea "x"
type textarea "Still"
type textarea "x"
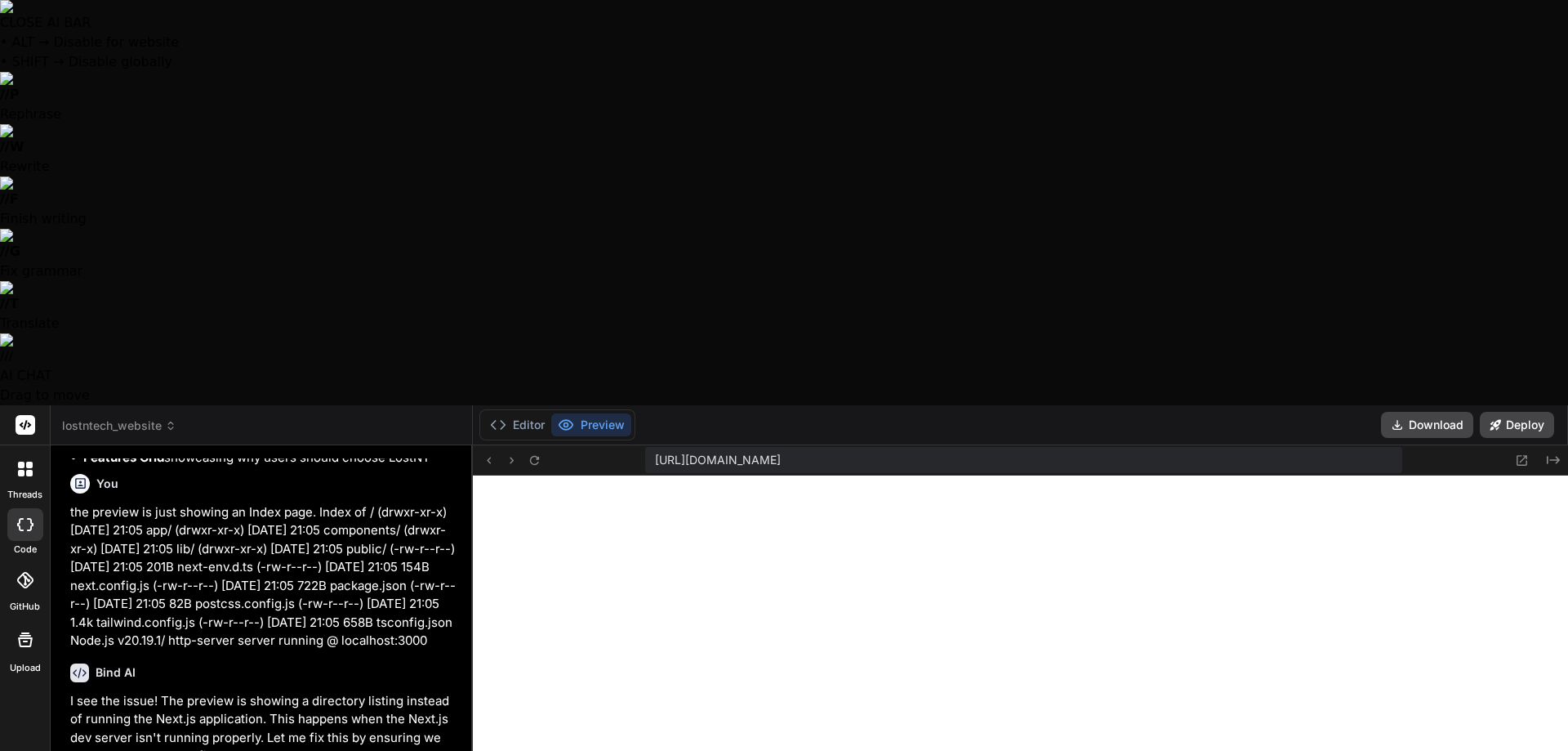
type textarea "Still"
type textarea "x"
type textarea "Still h"
type textarea "x"
type textarea "Still ha"
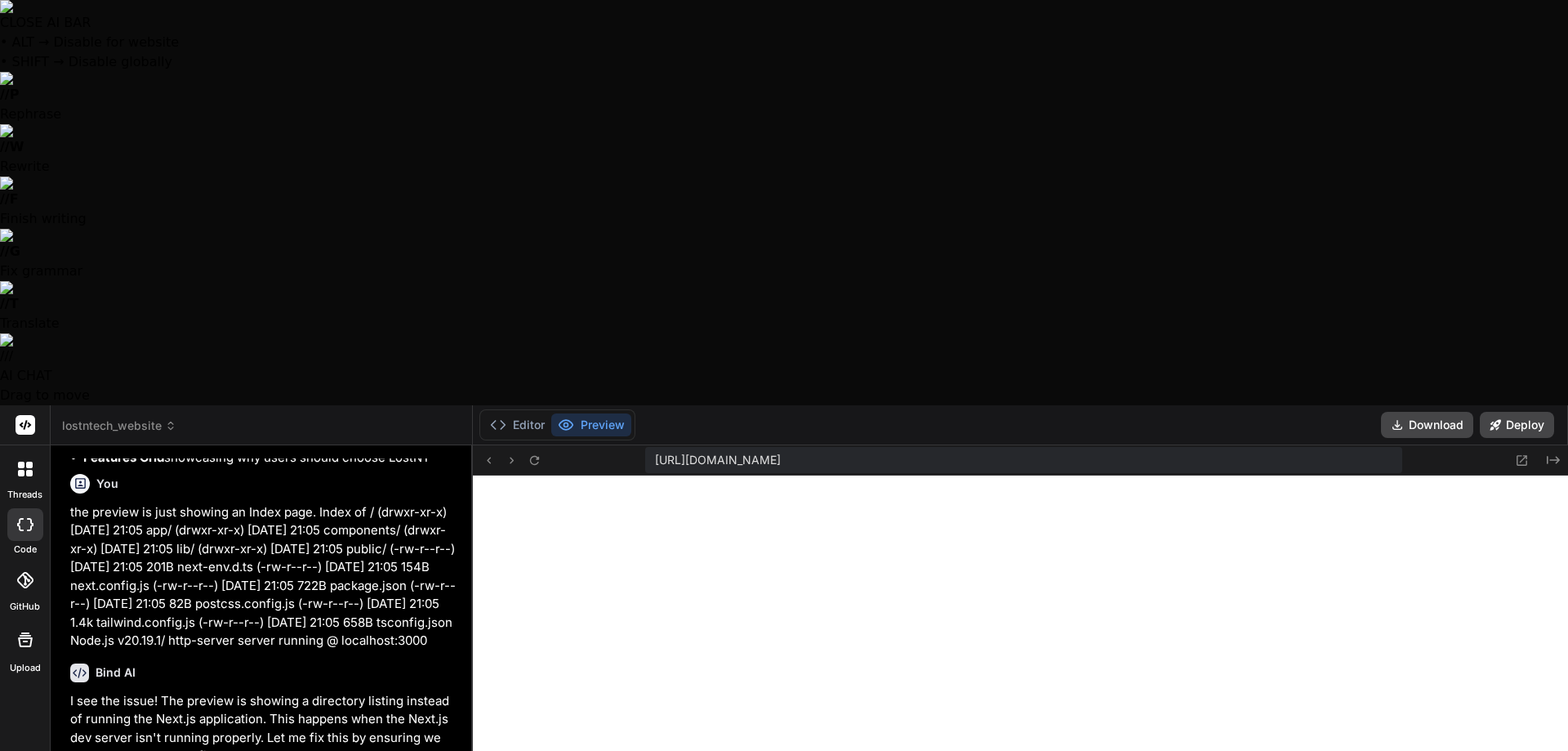
type textarea "x"
type textarea "Still has"
type textarea "x"
type textarea "Still hasn"
type textarea "x"
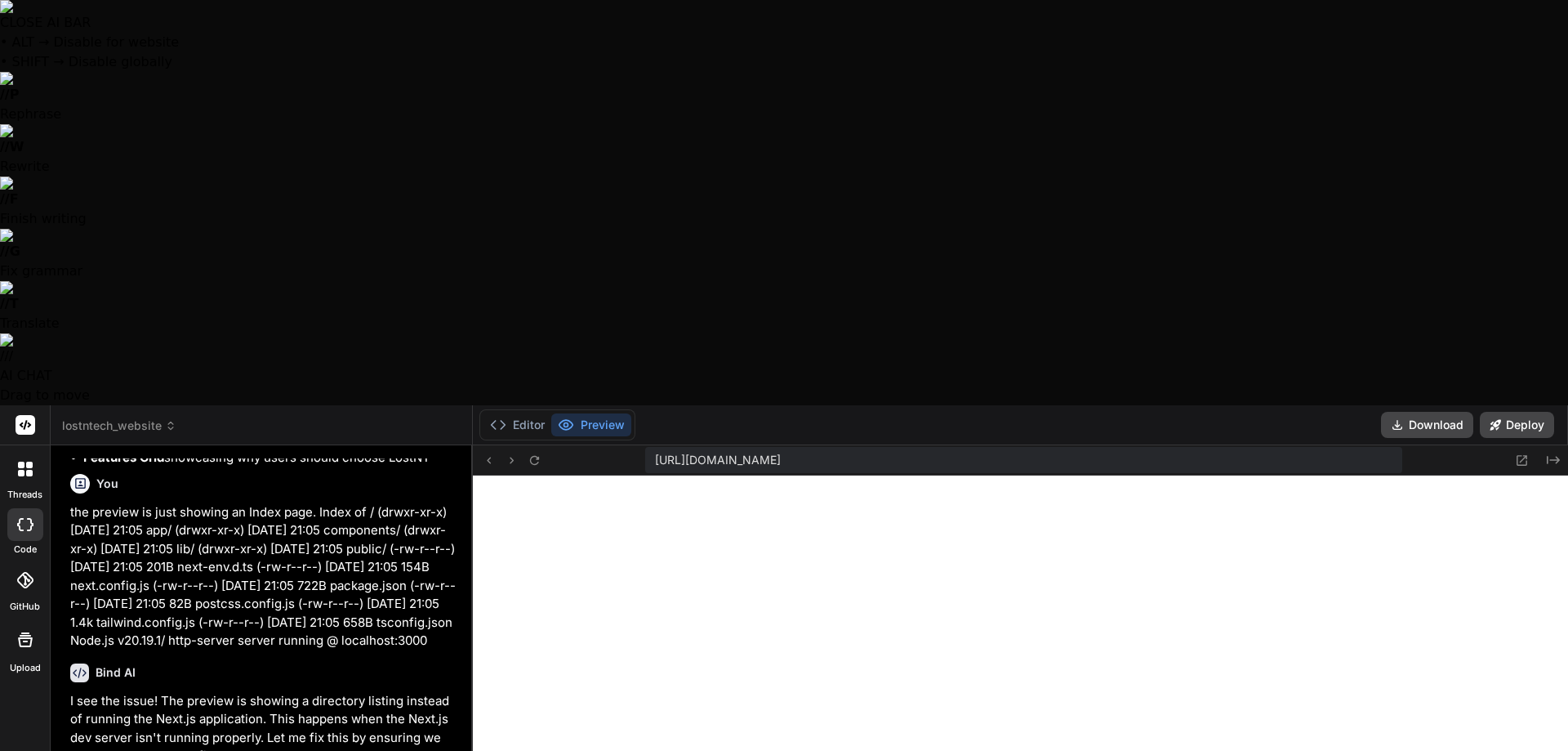
type textarea "Still hasn'"
type textarea "x"
type textarea "Still hasn't"
type textarea "x"
type textarea "Still hasn't"
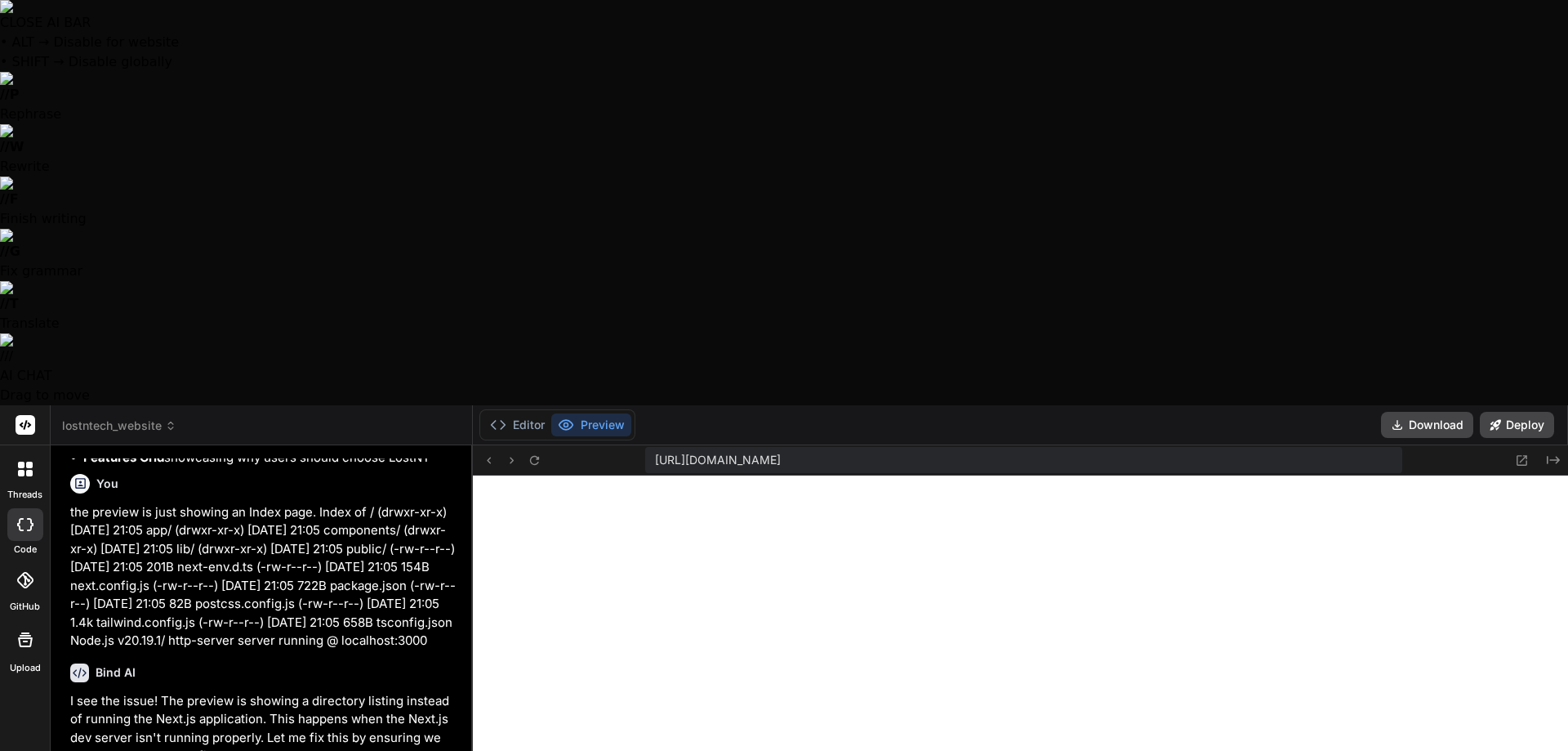
type textarea "x"
type textarea "Still hasn't f"
type textarea "x"
type textarea "Still hasn't fi"
type textarea "x"
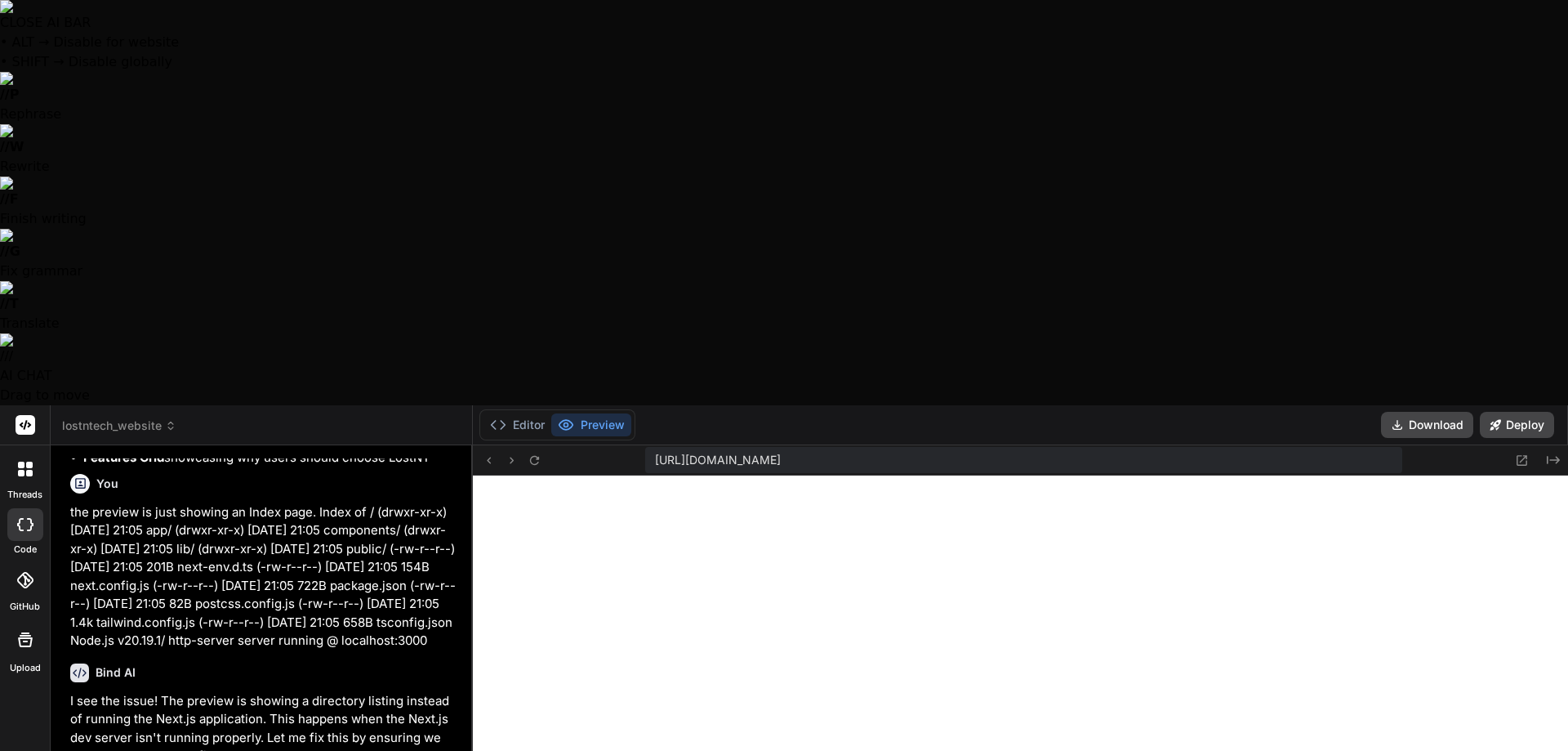
type textarea "Still hasn't fix"
type textarea "x"
type textarea "Still hasn't fixe"
type textarea "x"
type textarea "Still hasn't fixed"
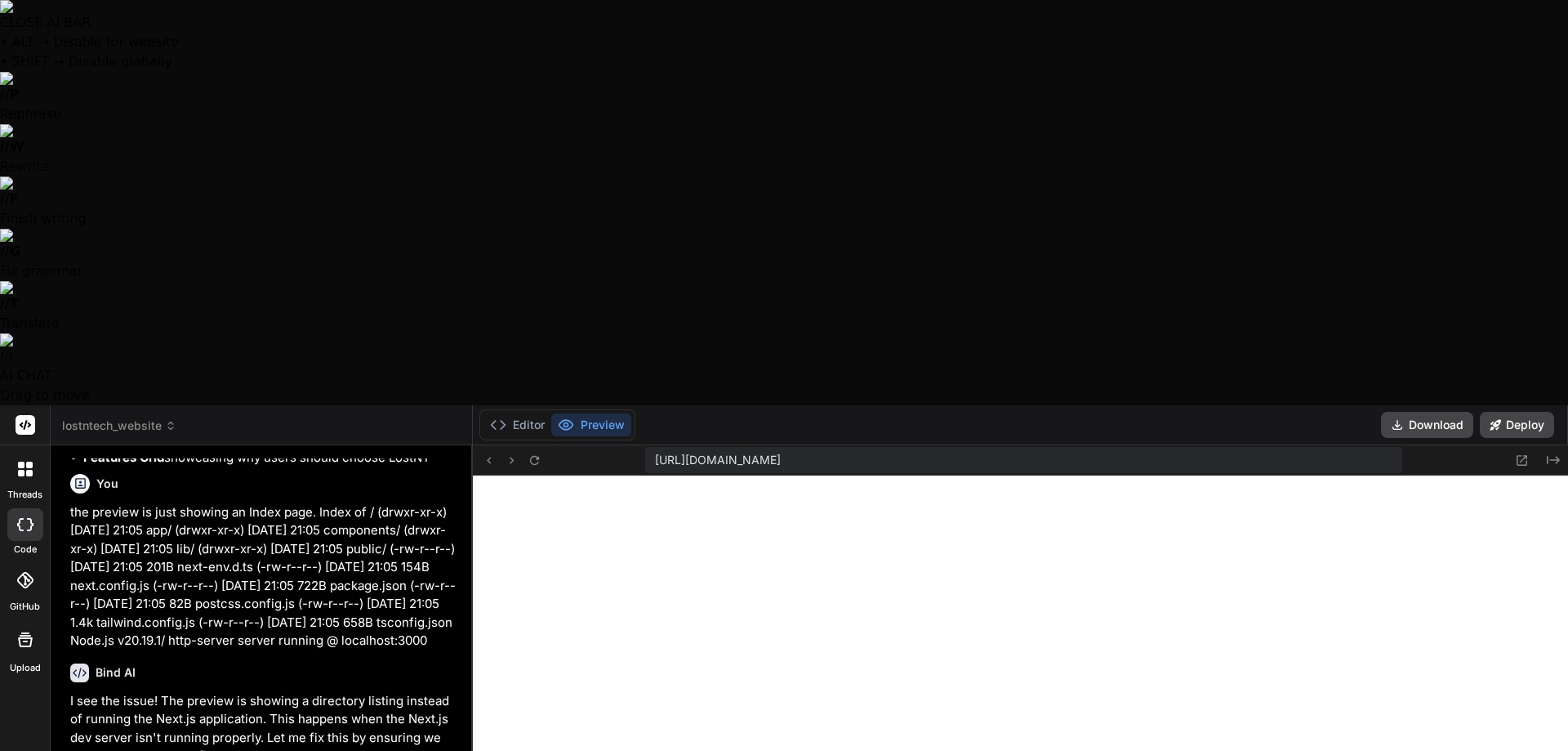
type textarea "x"
type textarea "Still hasn't fixed"
type textarea "x"
type textarea "Still hasn't fixed i"
type textarea "x"
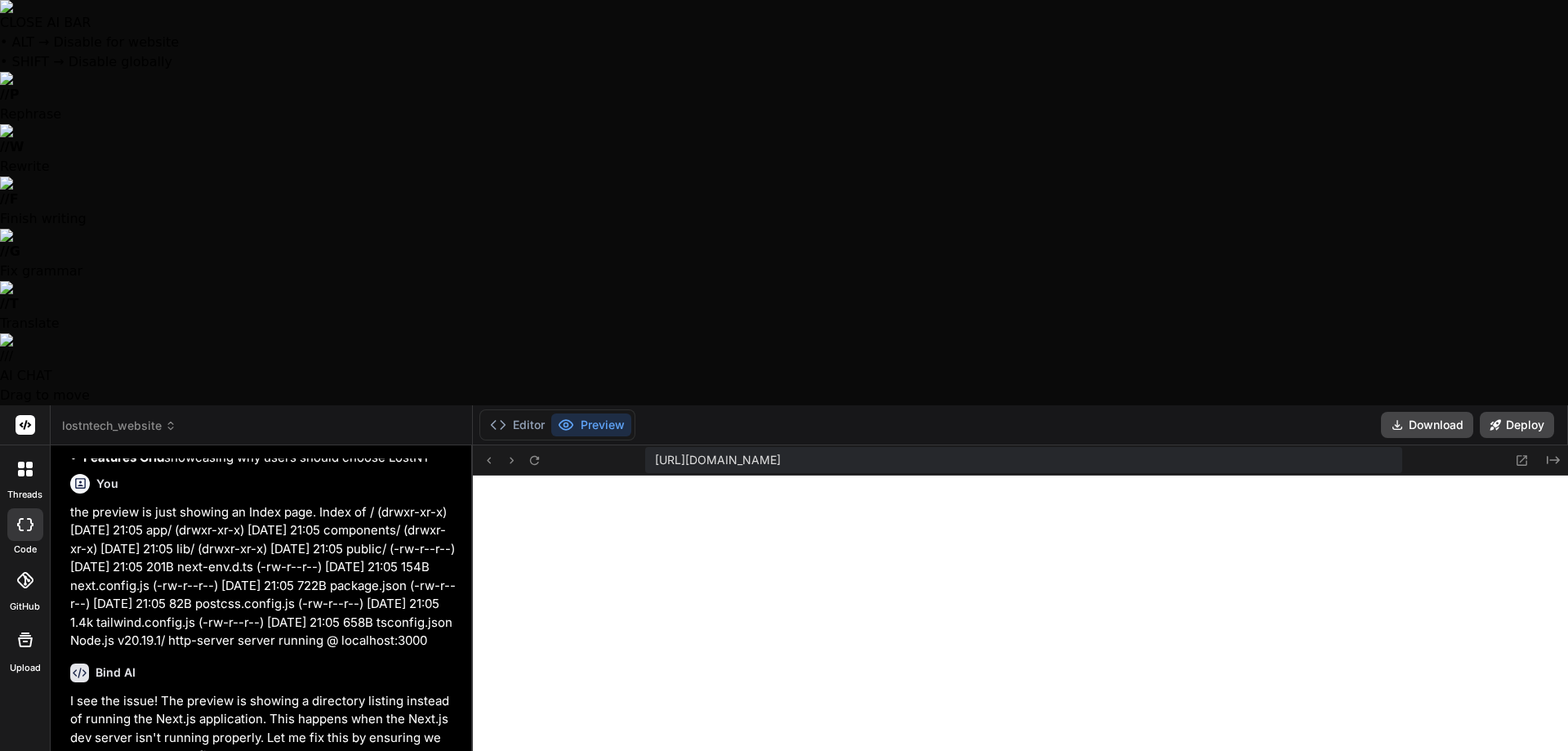
type textarea "Still hasn't fixed it"
type textarea "x"
type textarea "Still hasn't fixed it."
type textarea "x"
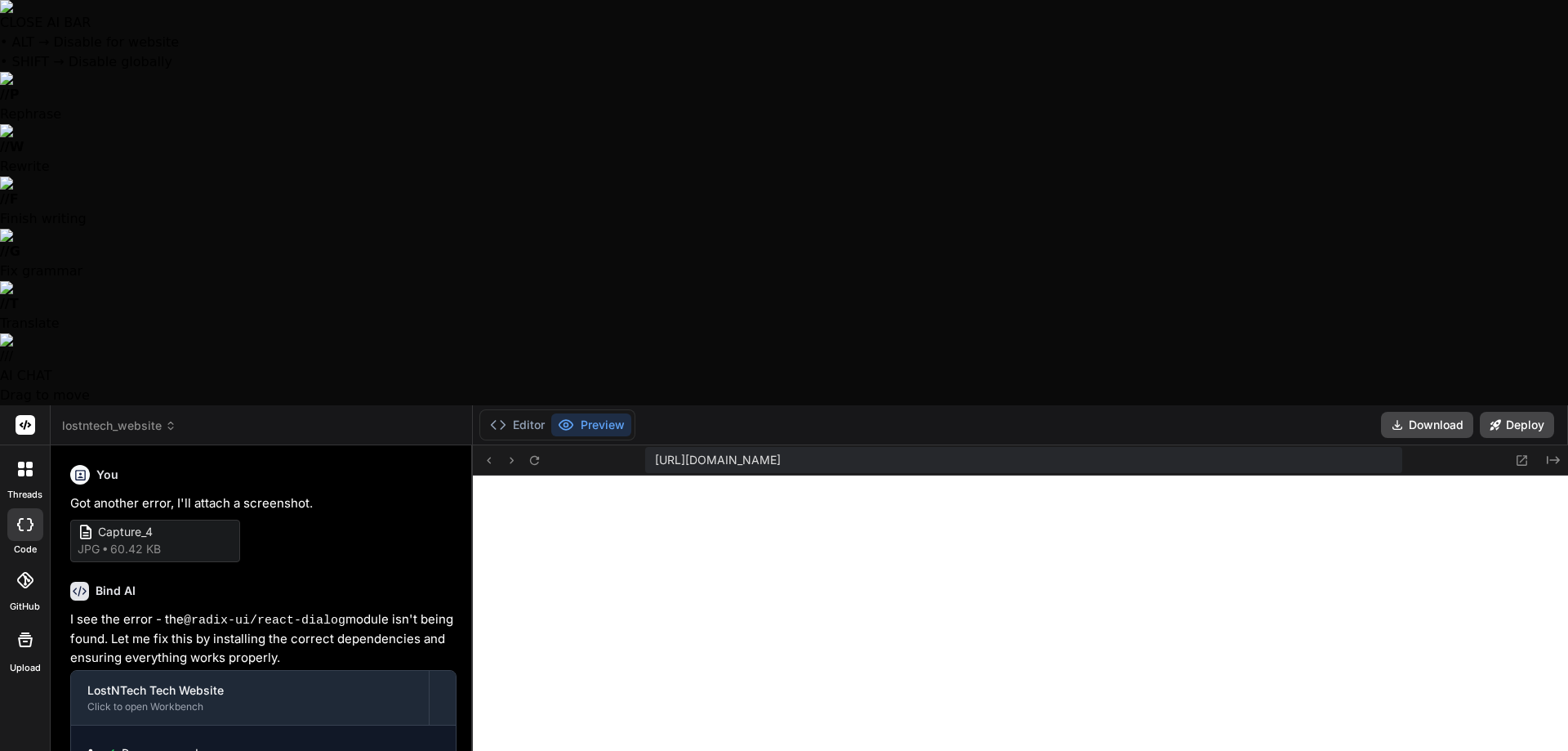
scroll to position [4966, 0]
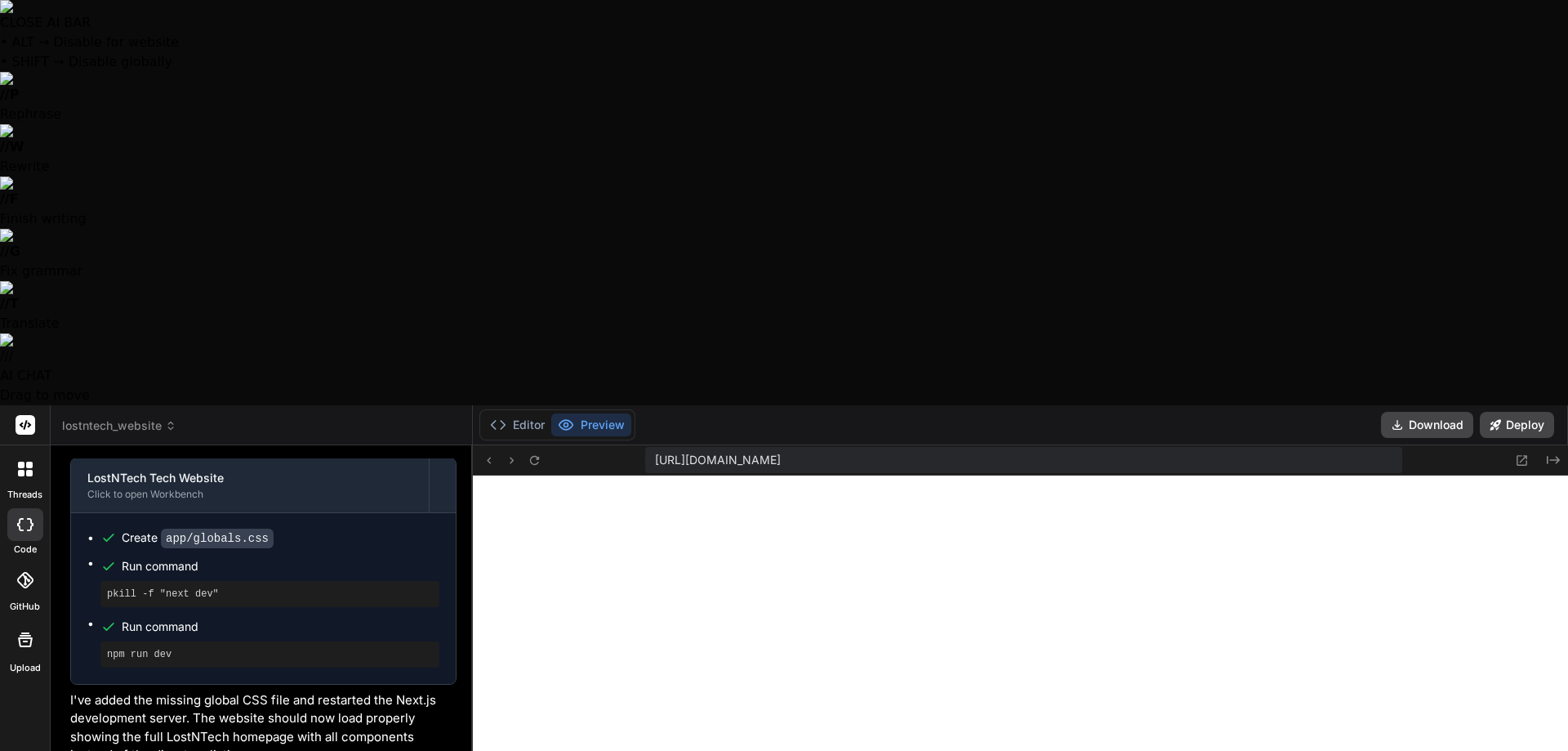
type textarea "x"
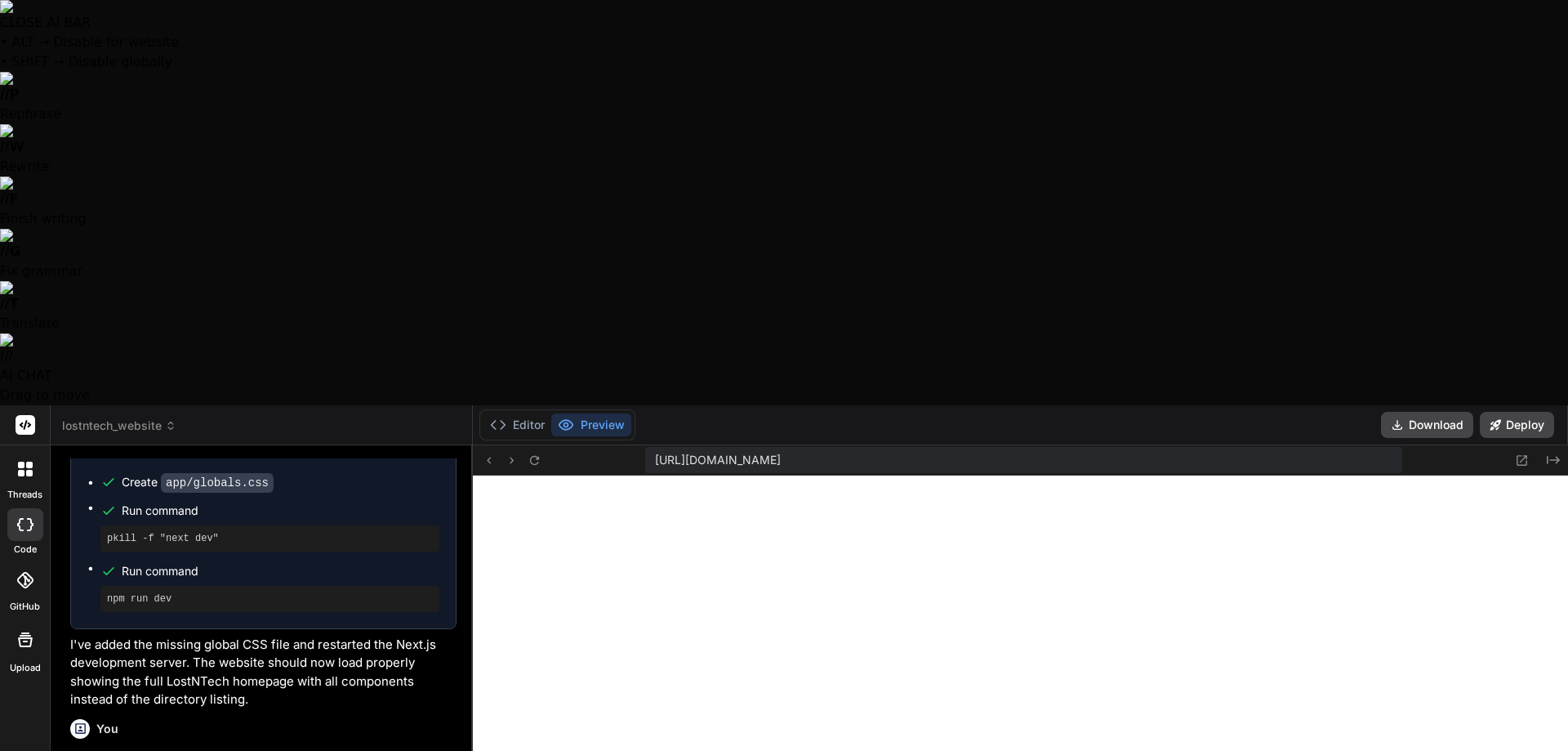
scroll to position [2964, 0]
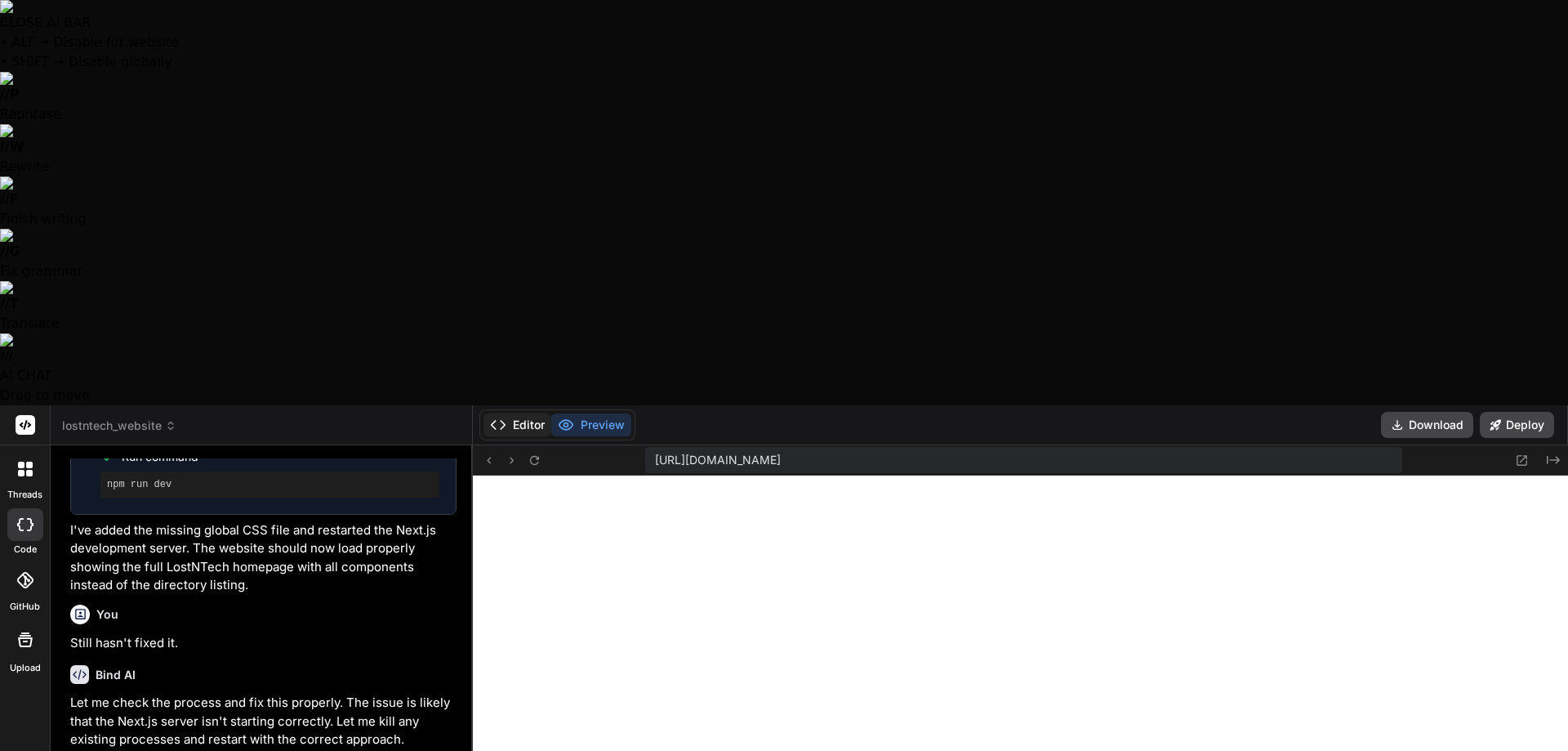
click at [523, 414] on button "Editor" at bounding box center [517, 425] width 68 height 23
